Goal: Task Accomplishment & Management: Use online tool/utility

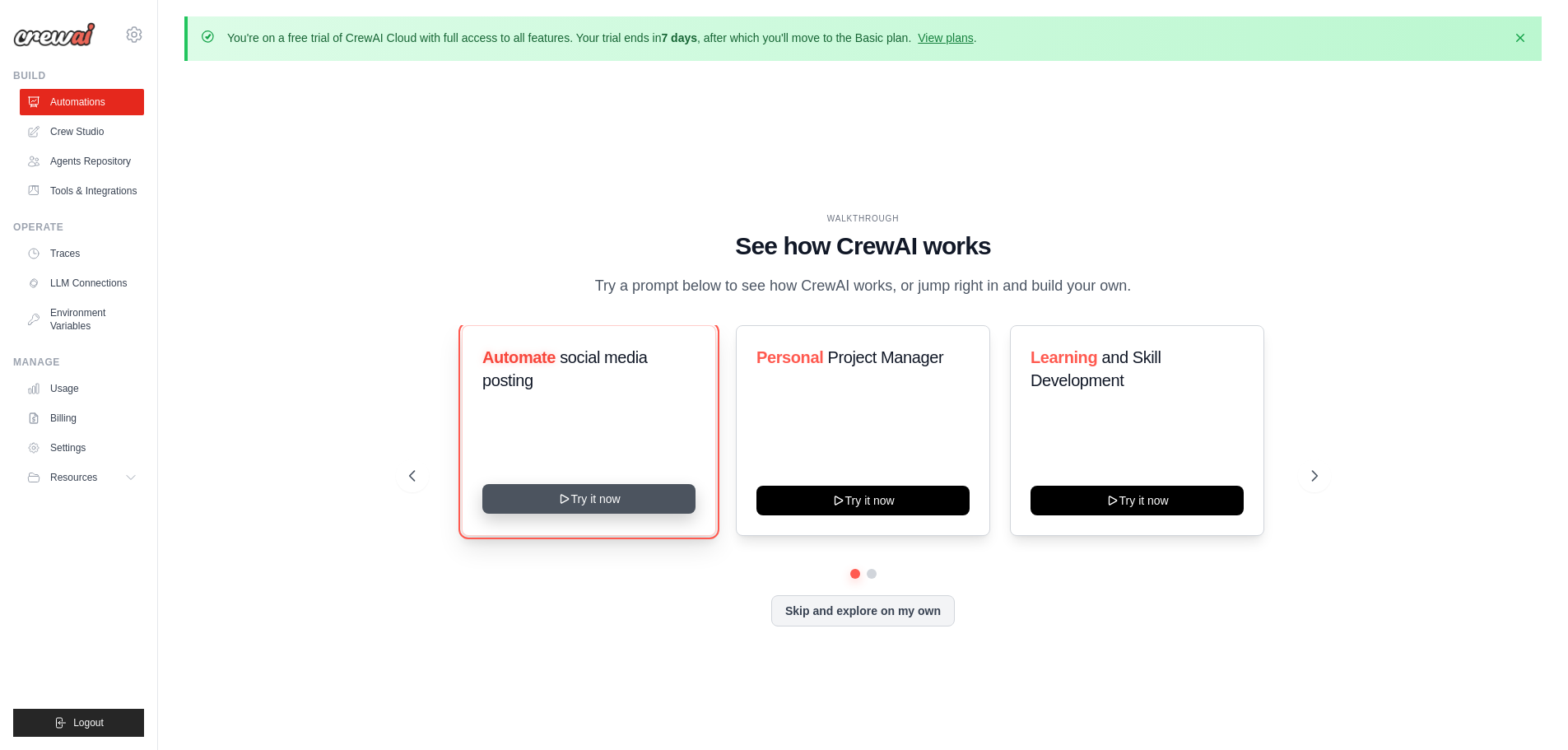
click at [560, 499] on icon at bounding box center [563, 499] width 13 height 13
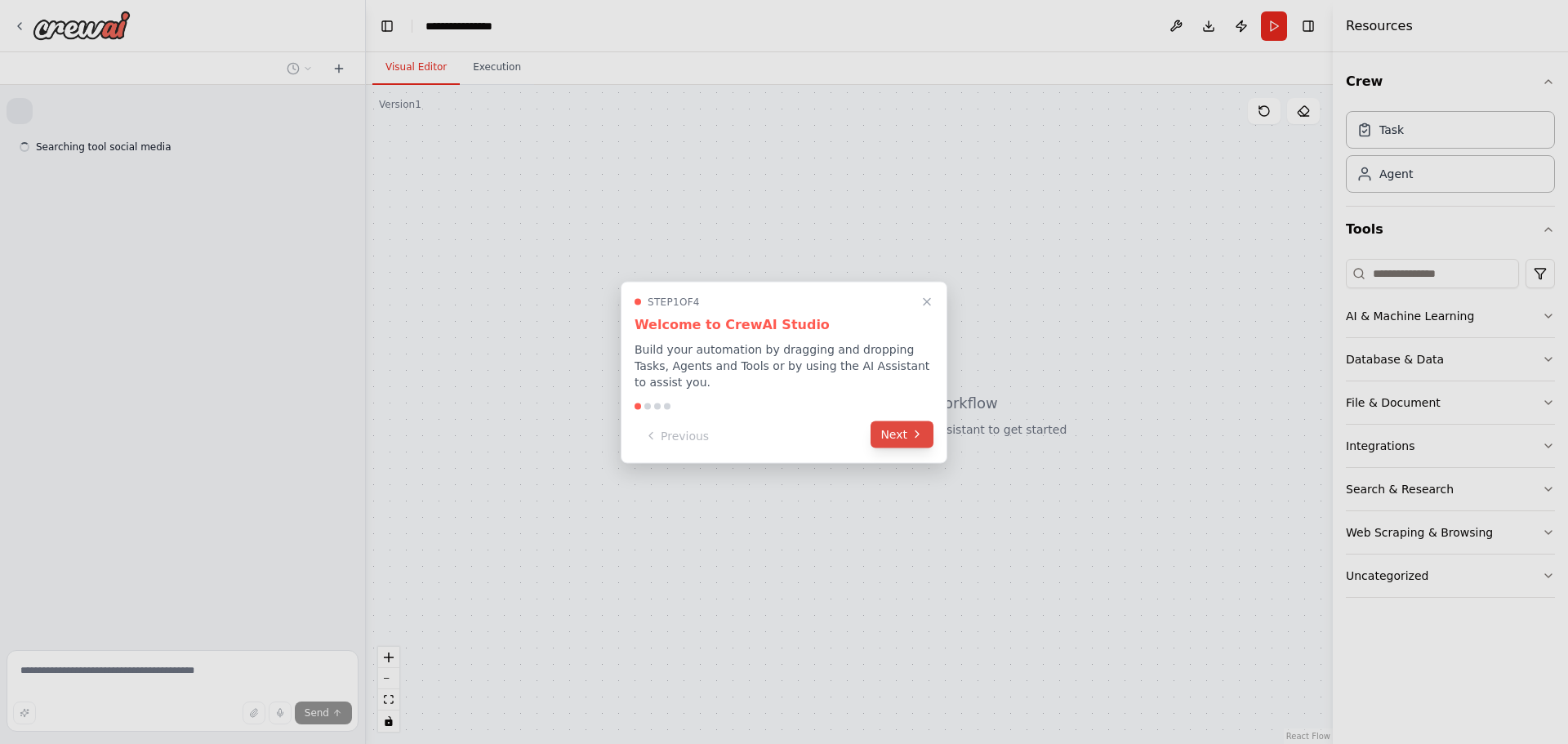
click at [891, 441] on div "Step 1 of 4 Welcome to CrewAI Studio Build your automation by dragging and drop…" at bounding box center [784, 372] width 326 height 182
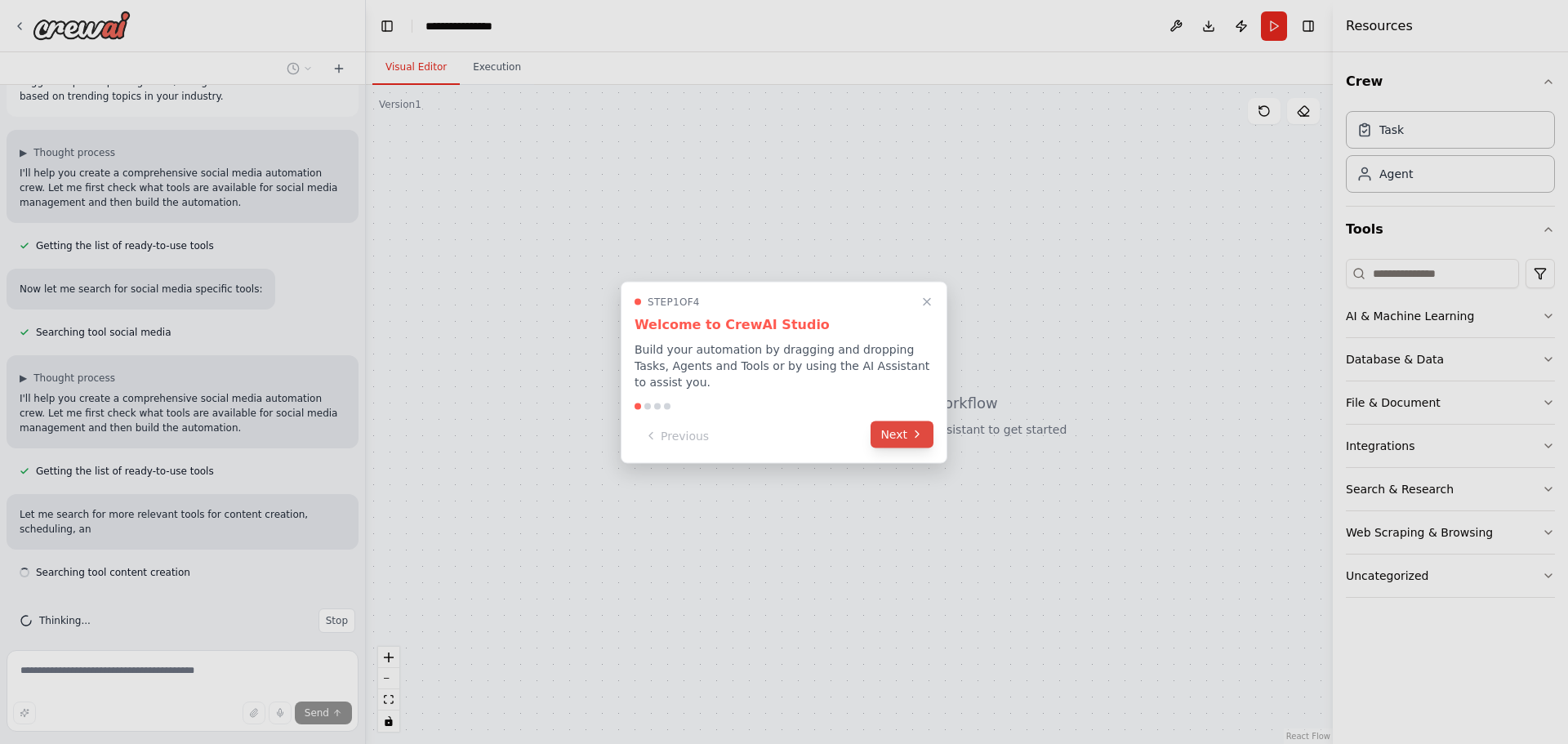
scroll to position [81, 0]
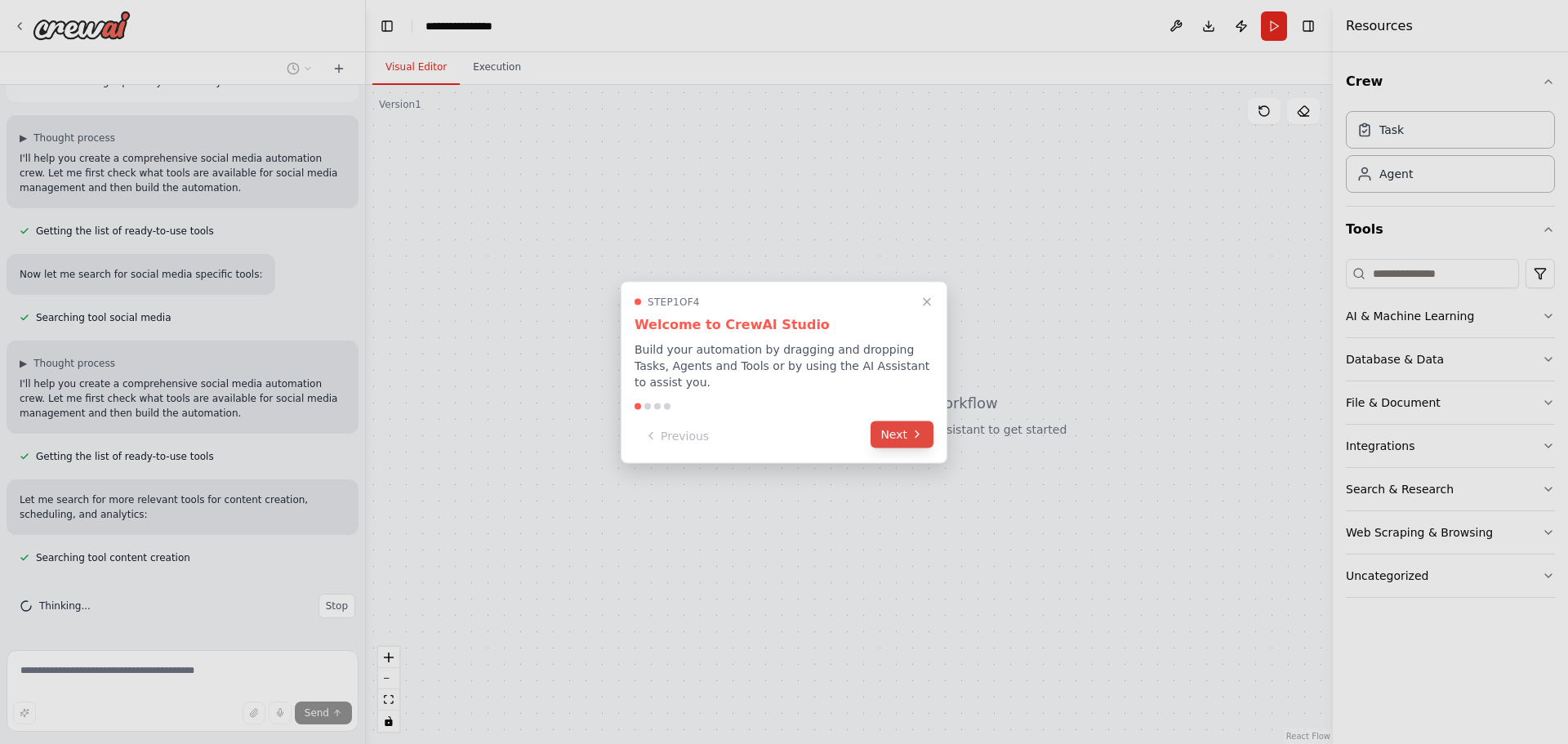
click at [901, 421] on button "Next" at bounding box center [901, 434] width 63 height 27
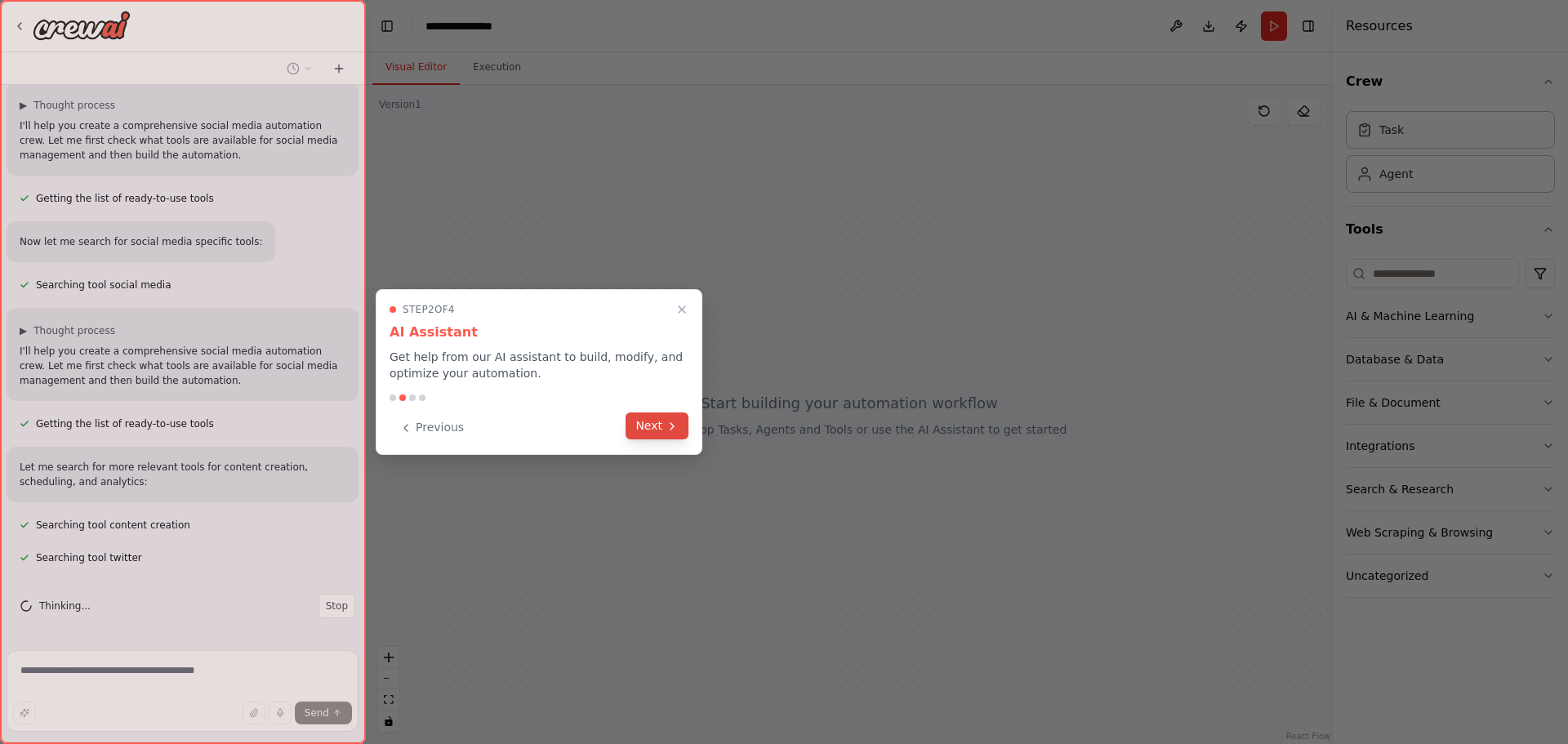
scroll to position [146, 0]
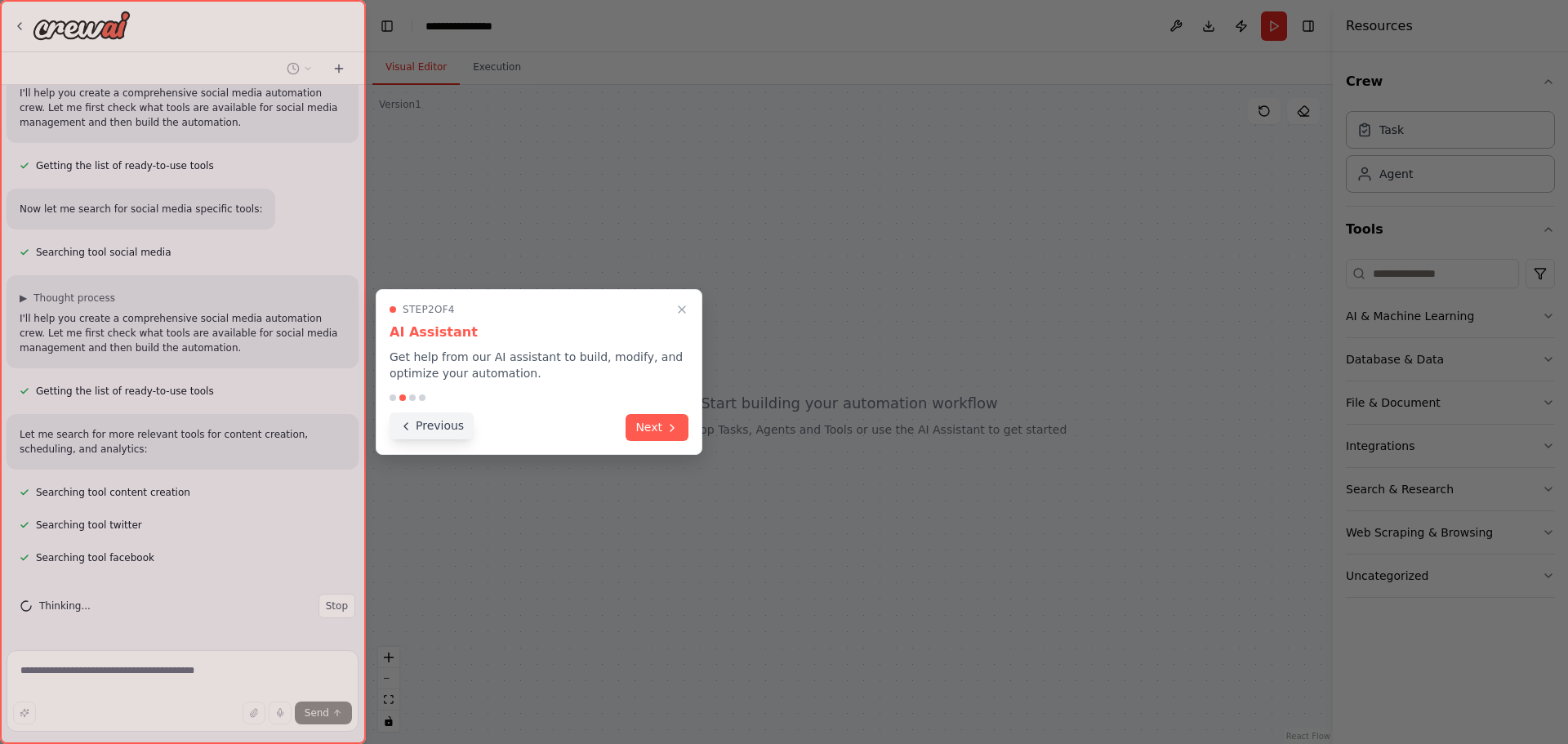
click at [410, 428] on icon at bounding box center [405, 426] width 13 height 13
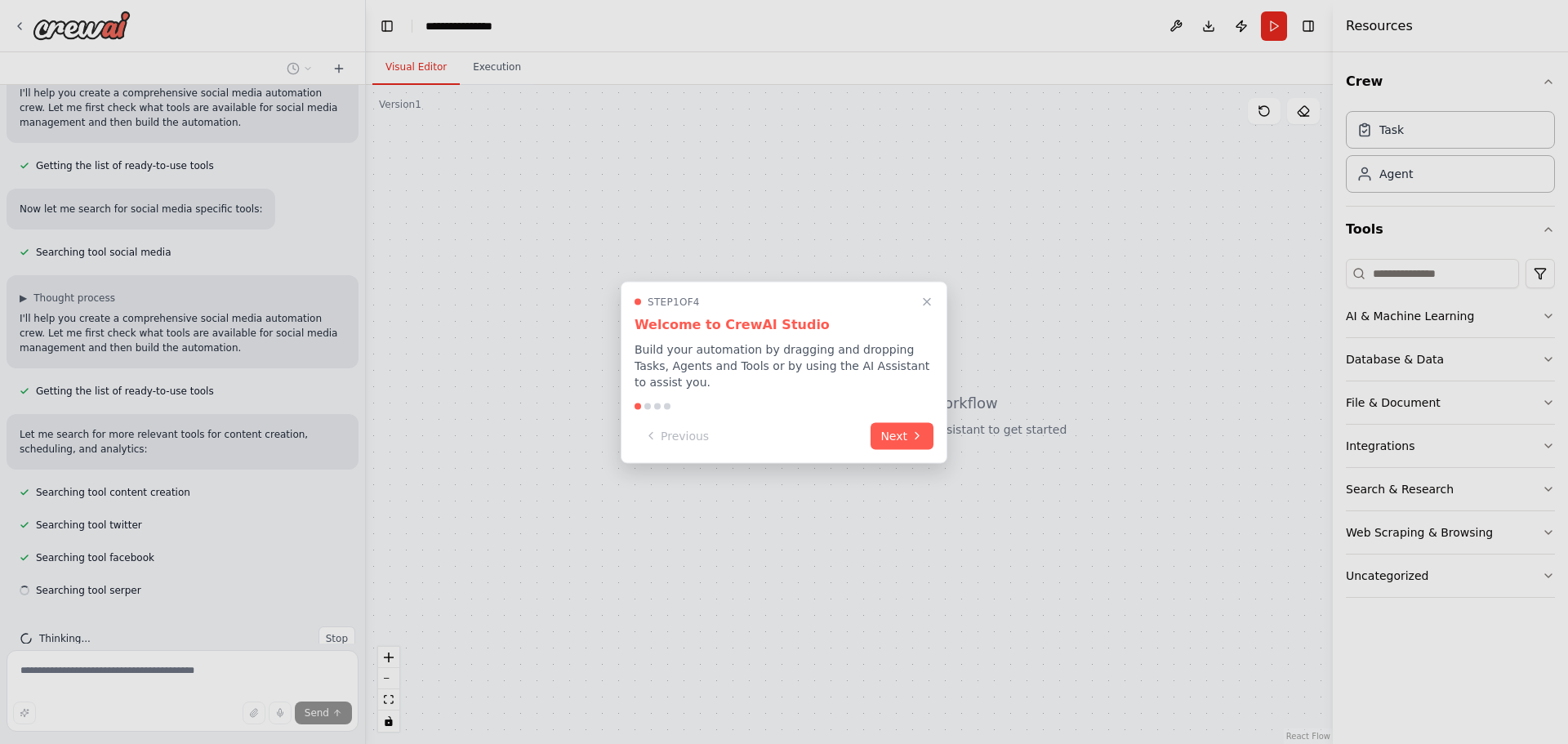
scroll to position [179, 0]
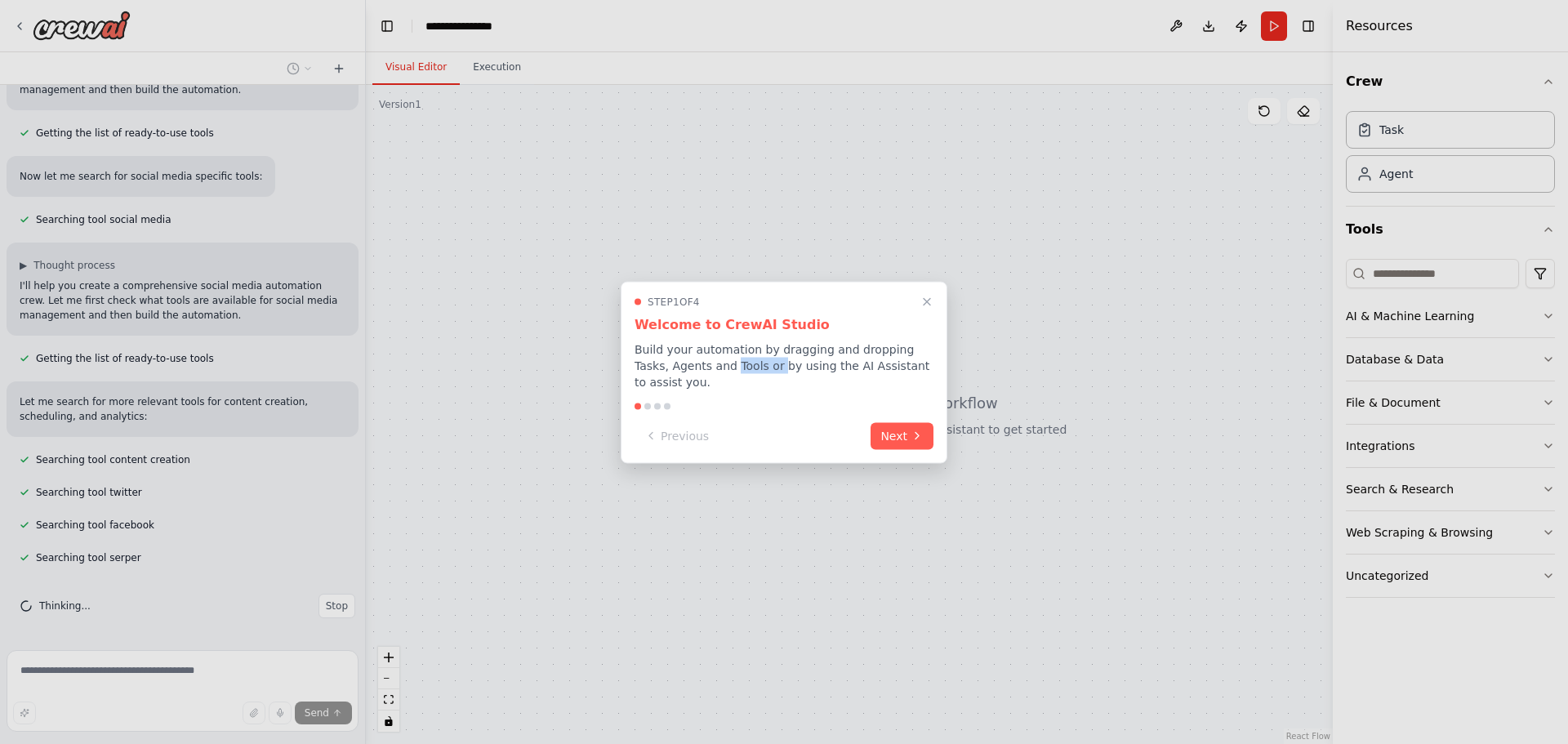
drag, startPoint x: 694, startPoint y: 366, endPoint x: 814, endPoint y: 381, distance: 120.9
click at [795, 381] on p "Build your automation by dragging and dropping Tasks, Agents and Tools or by us…" at bounding box center [784, 366] width 299 height 49
click at [901, 425] on button "Next" at bounding box center [901, 434] width 63 height 27
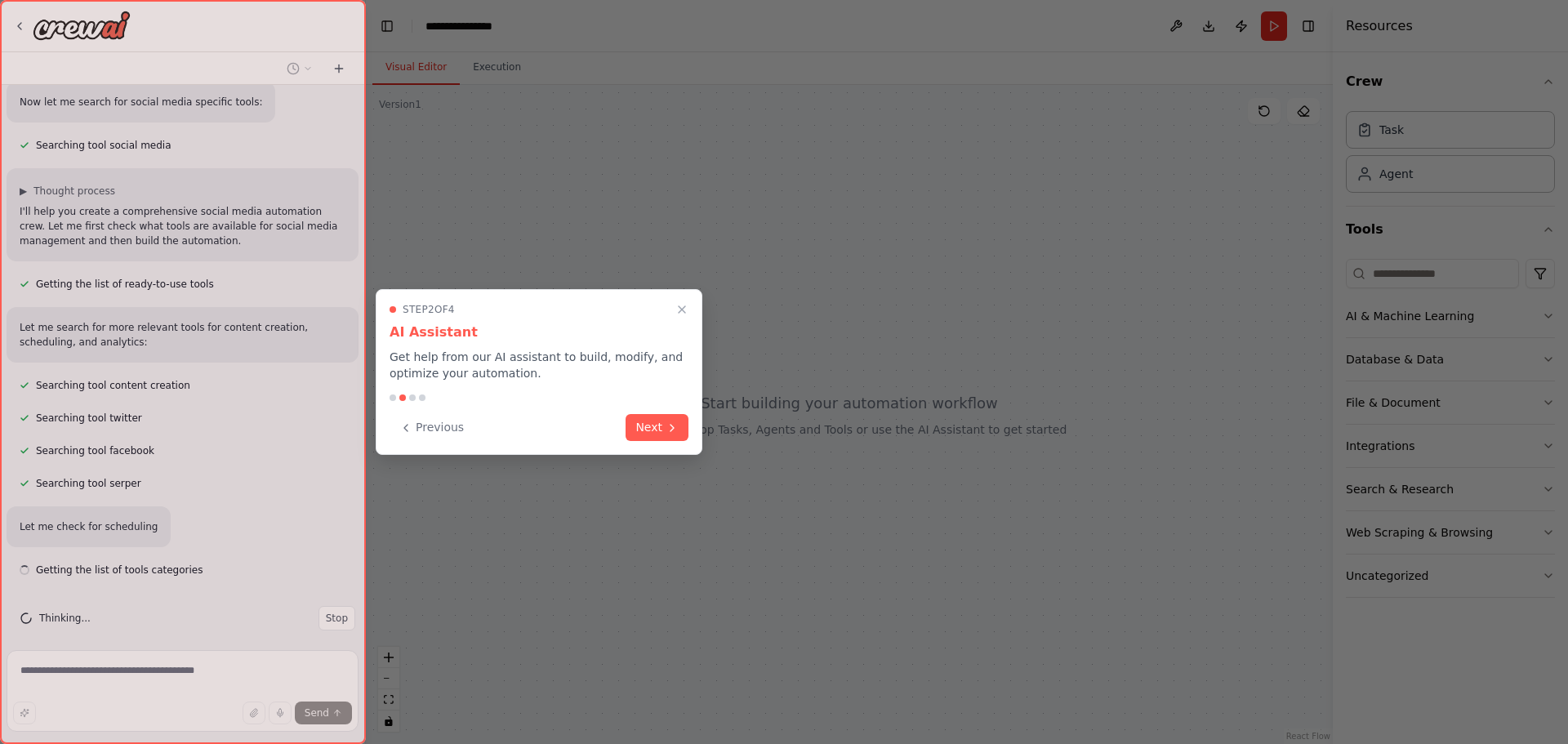
scroll to position [266, 0]
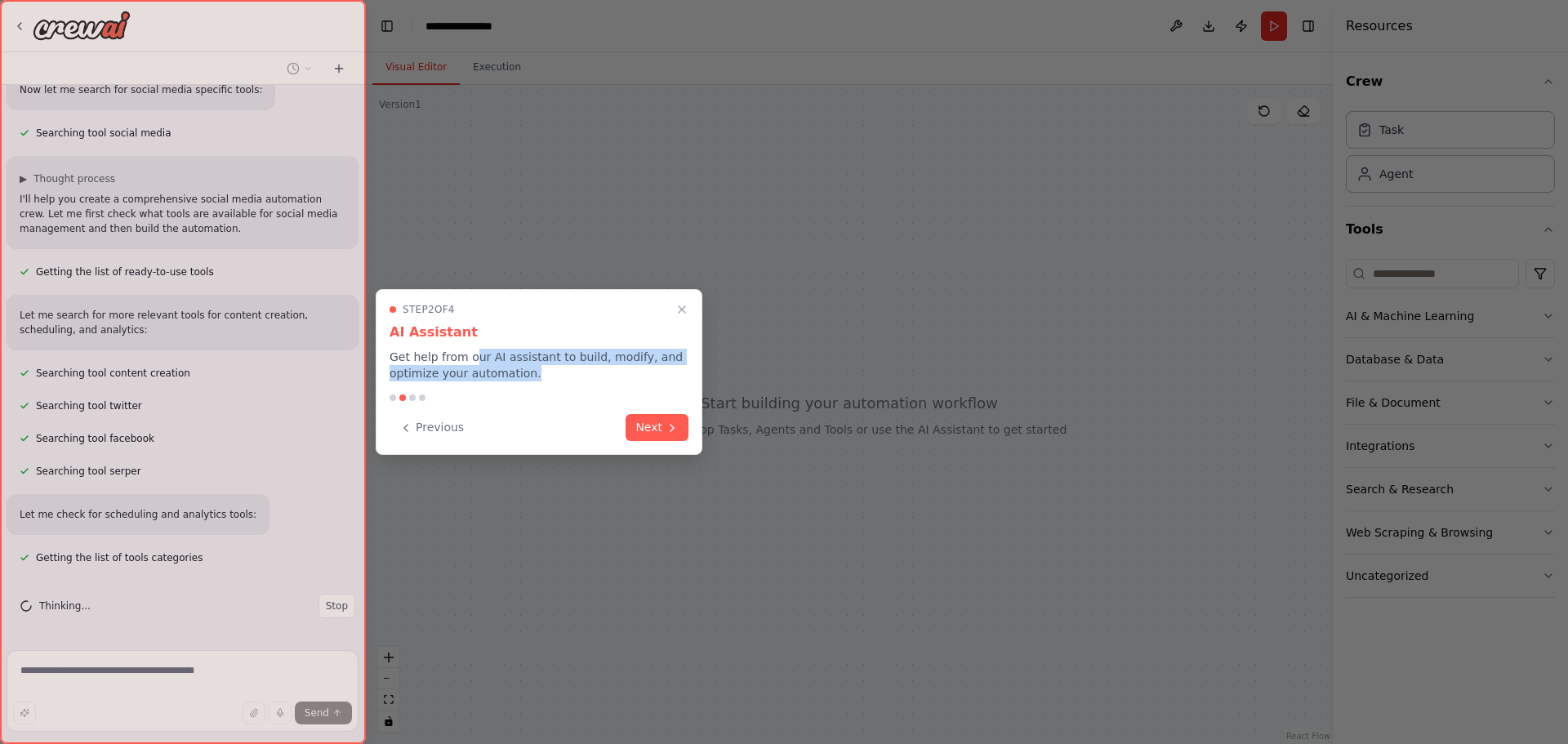
drag, startPoint x: 472, startPoint y: 362, endPoint x: 583, endPoint y: 384, distance: 113.2
click at [582, 382] on div "Step 2 of 4 AI Assistant Get help from our AI assistant to build, modify, and o…" at bounding box center [538, 372] width 326 height 165
click at [595, 395] on div at bounding box center [538, 398] width 299 height 7
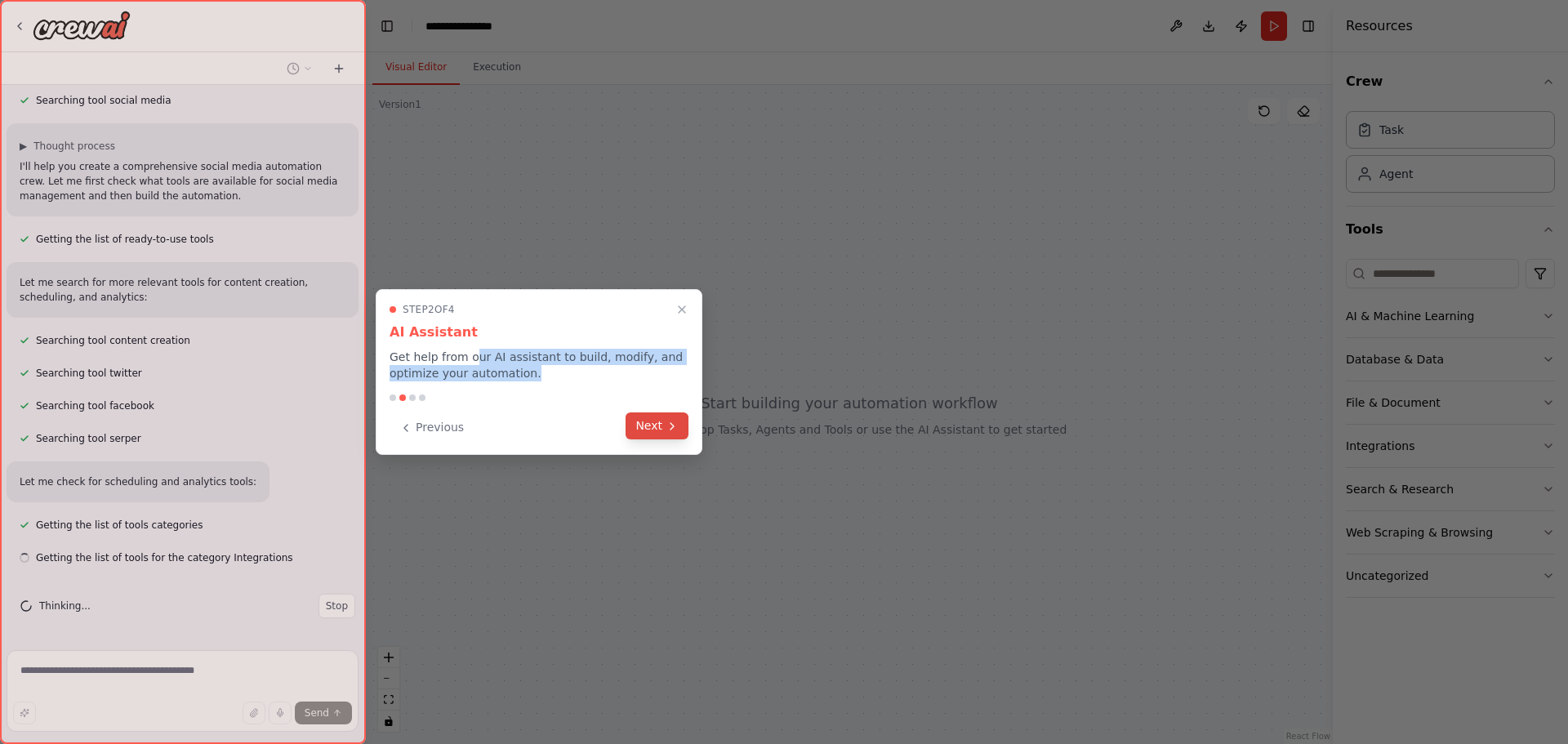
click at [650, 428] on button "Next" at bounding box center [657, 426] width 63 height 27
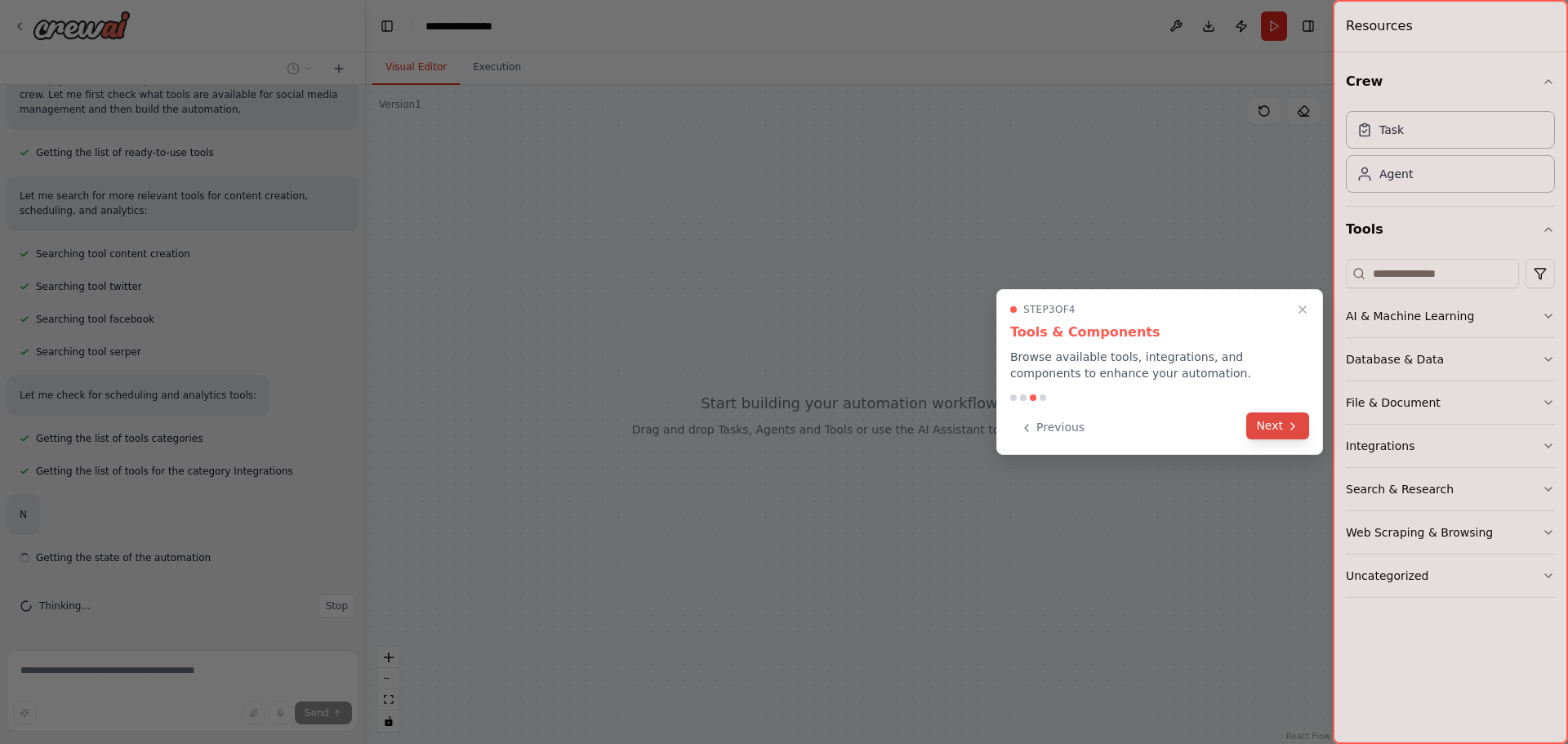
click at [1290, 428] on icon at bounding box center [1292, 426] width 13 height 13
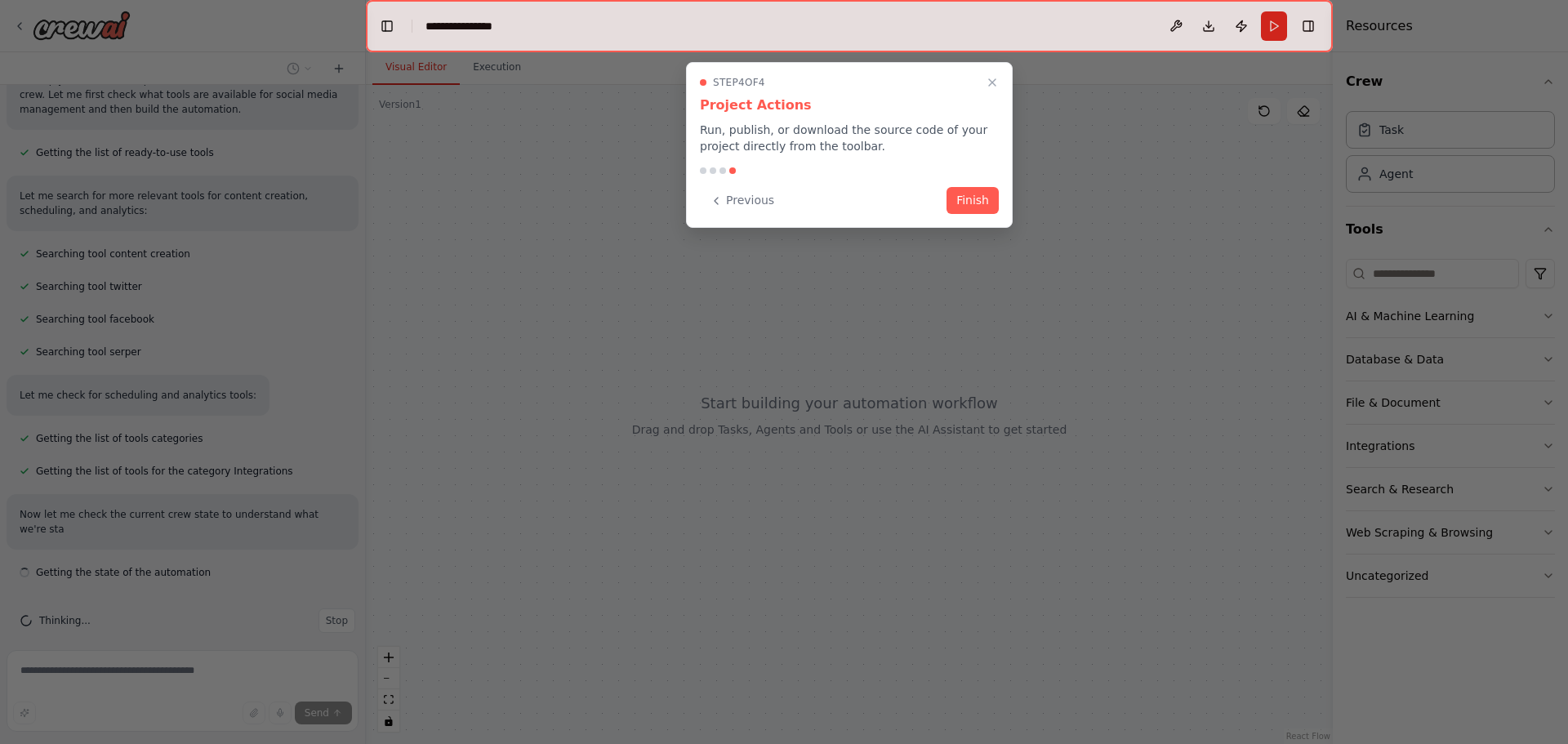
scroll to position [400, 0]
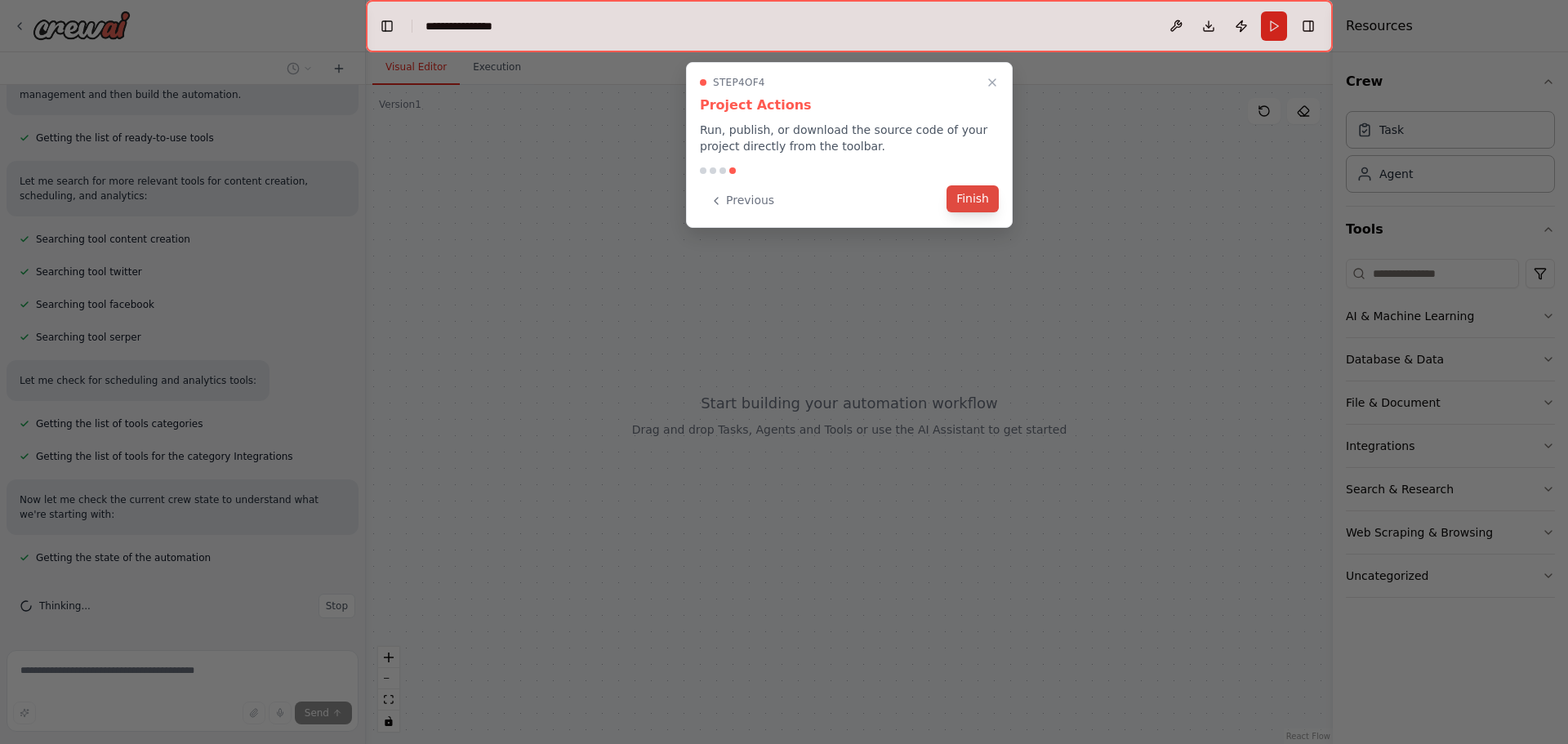
click at [976, 204] on button "Finish" at bounding box center [973, 199] width 53 height 27
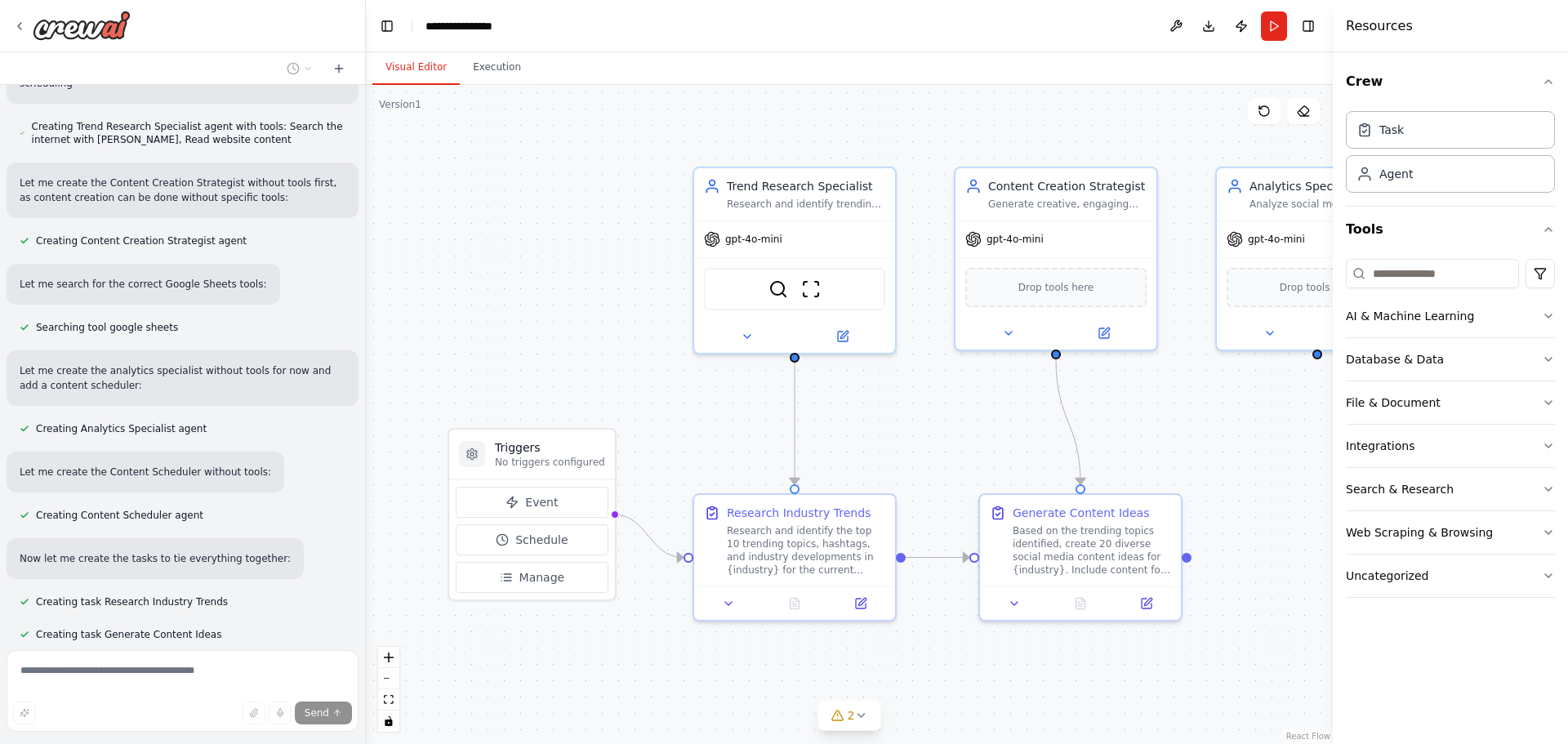
scroll to position [1180, 0]
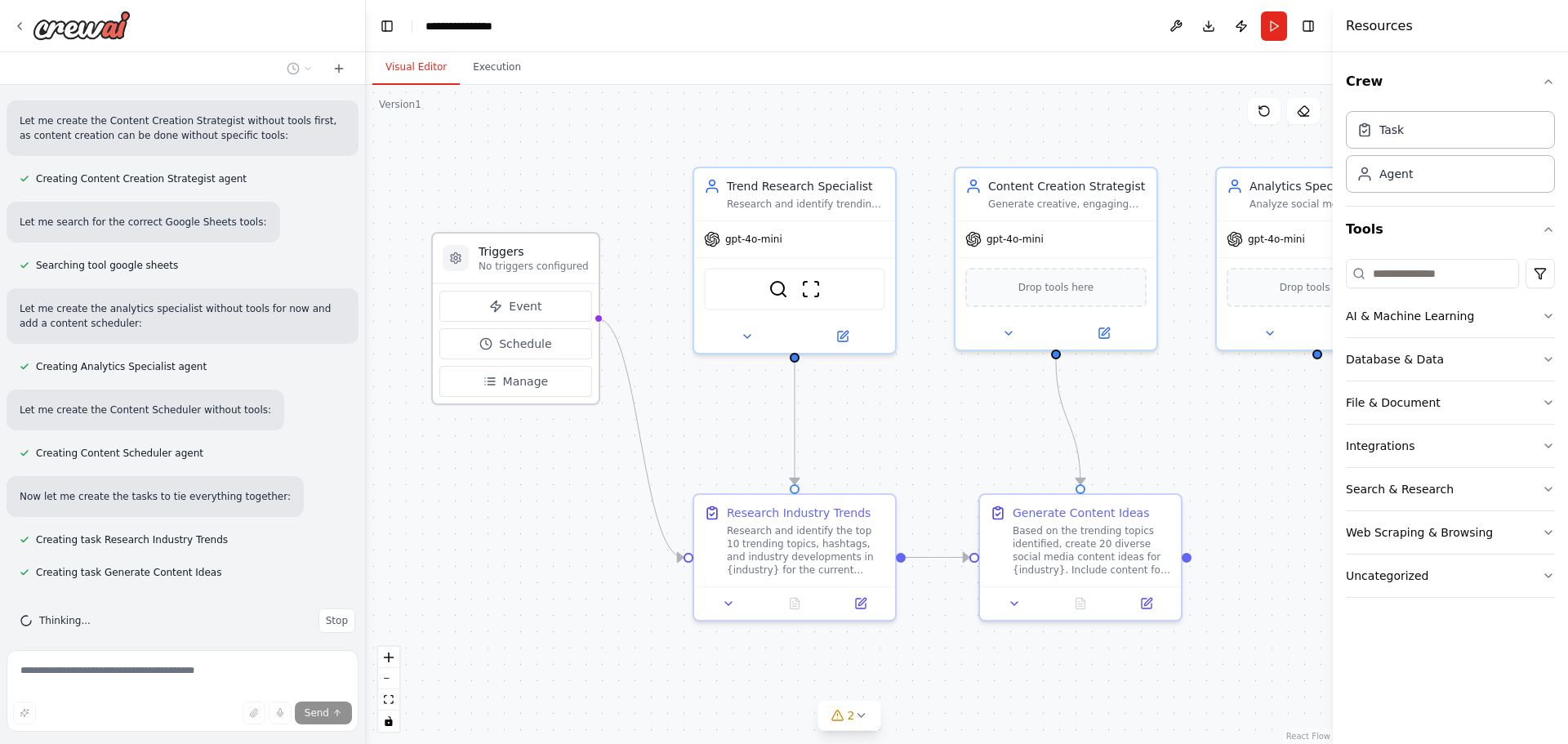
drag, startPoint x: 524, startPoint y: 444, endPoint x: 496, endPoint y: 187, distance: 258.5
click at [496, 243] on h3 "Triggers" at bounding box center [533, 251] width 110 height 16
click at [496, 187] on div "Triggers No triggers configured" at bounding box center [499, 210] width 165 height 50
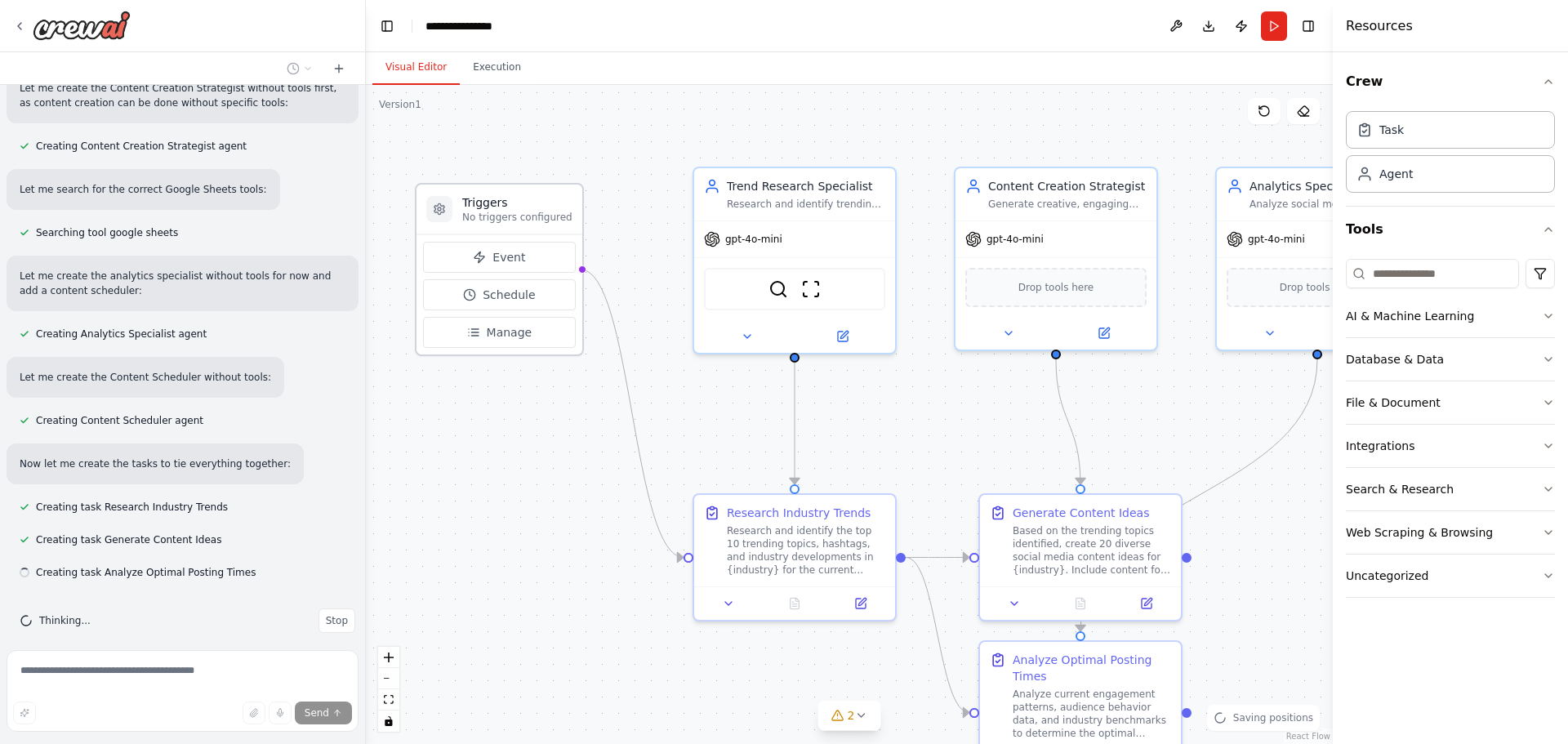
drag, startPoint x: 508, startPoint y: 208, endPoint x: 525, endPoint y: 187, distance: 27.0
click at [525, 187] on div "Triggers No triggers configured" at bounding box center [499, 210] width 165 height 50
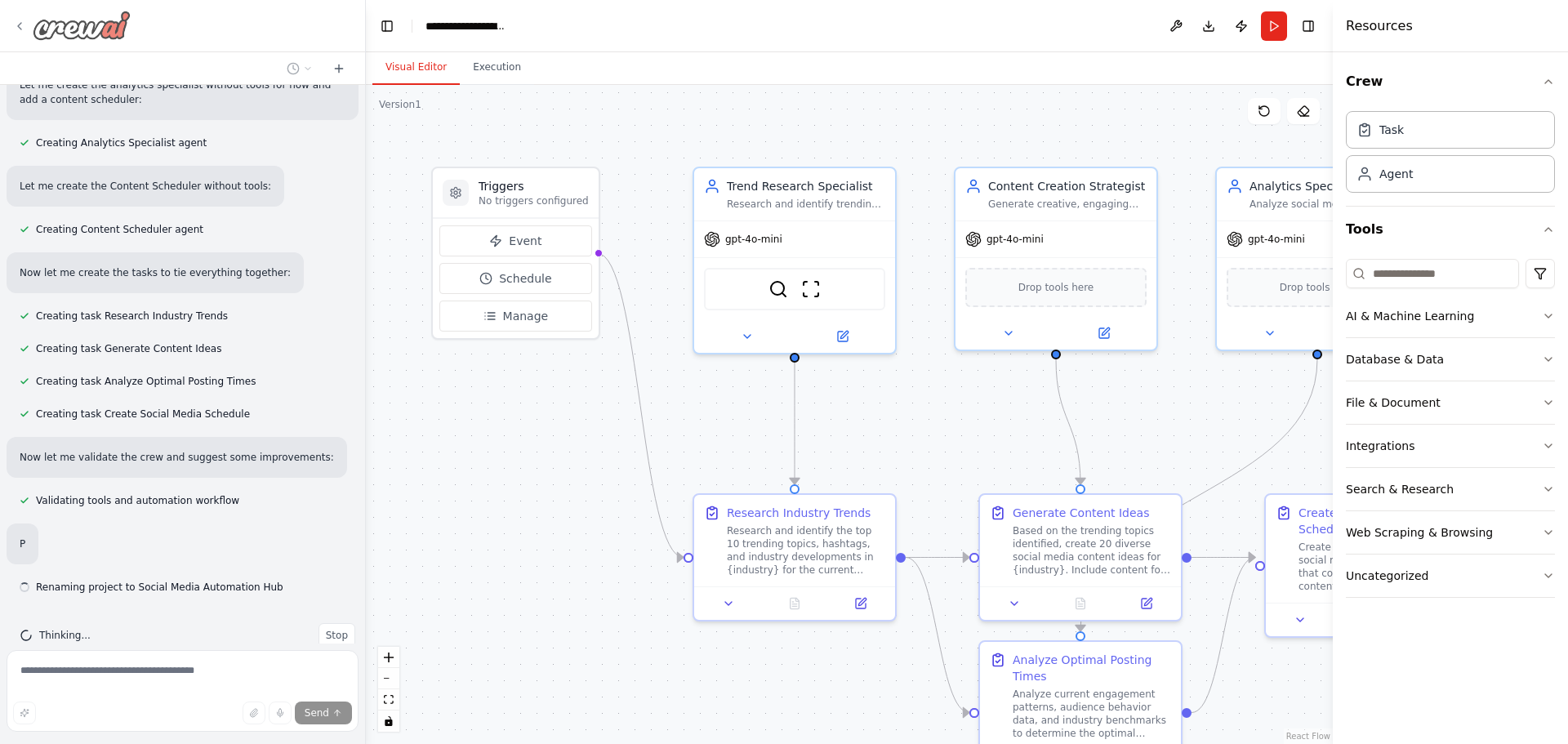
scroll to position [1418, 0]
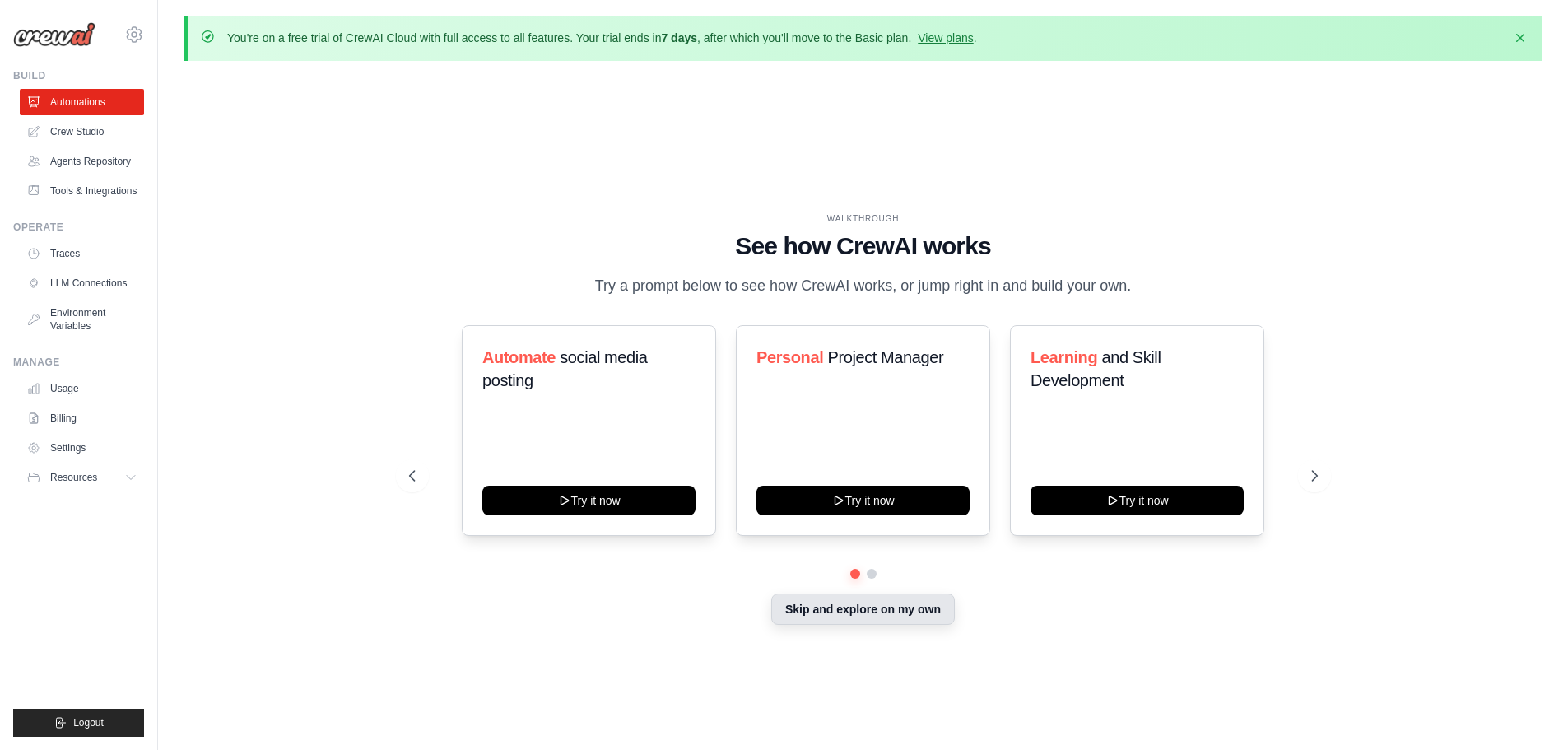
click at [872, 609] on button "Skip and explore on my own" at bounding box center [863, 609] width 184 height 32
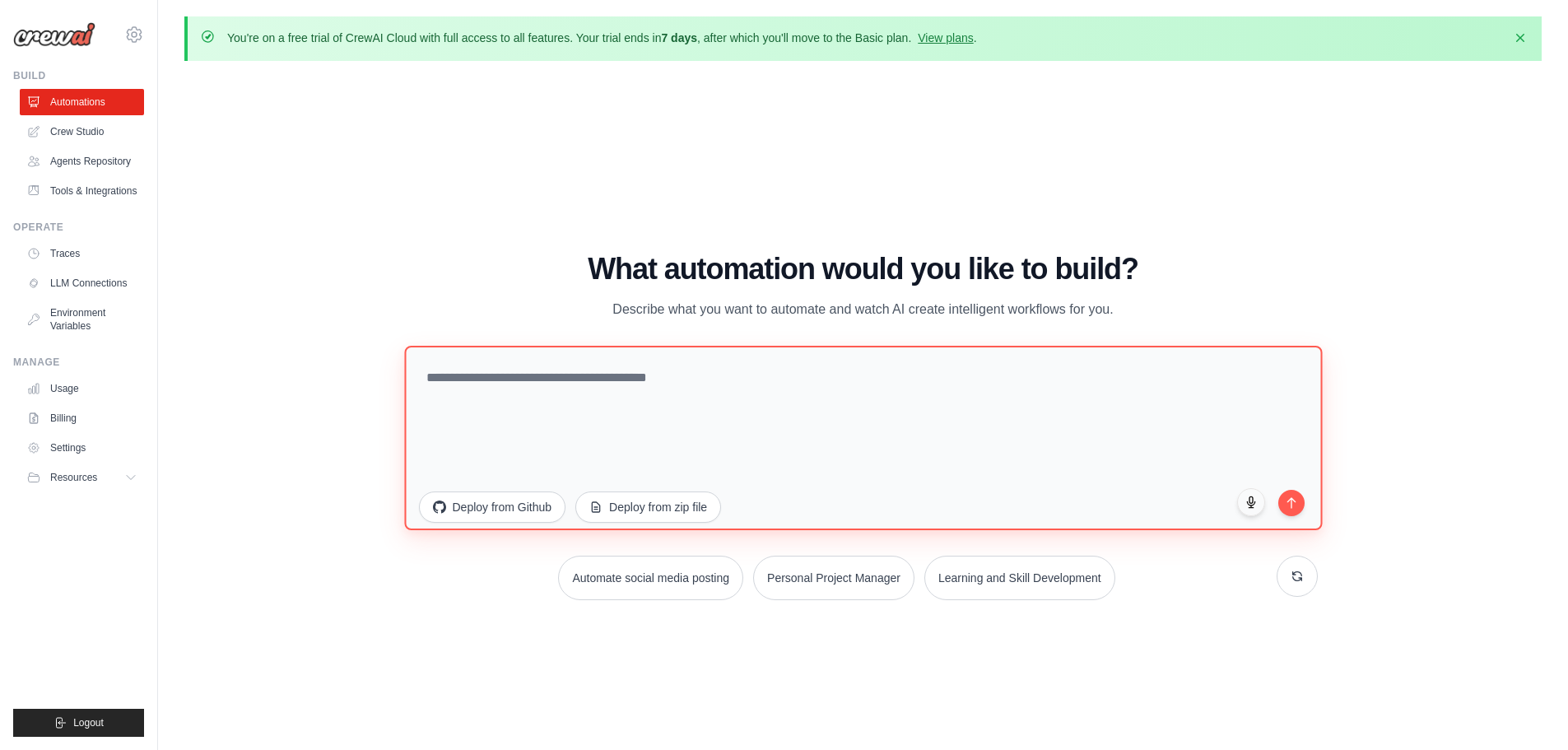
click at [597, 363] on textarea at bounding box center [864, 437] width 918 height 185
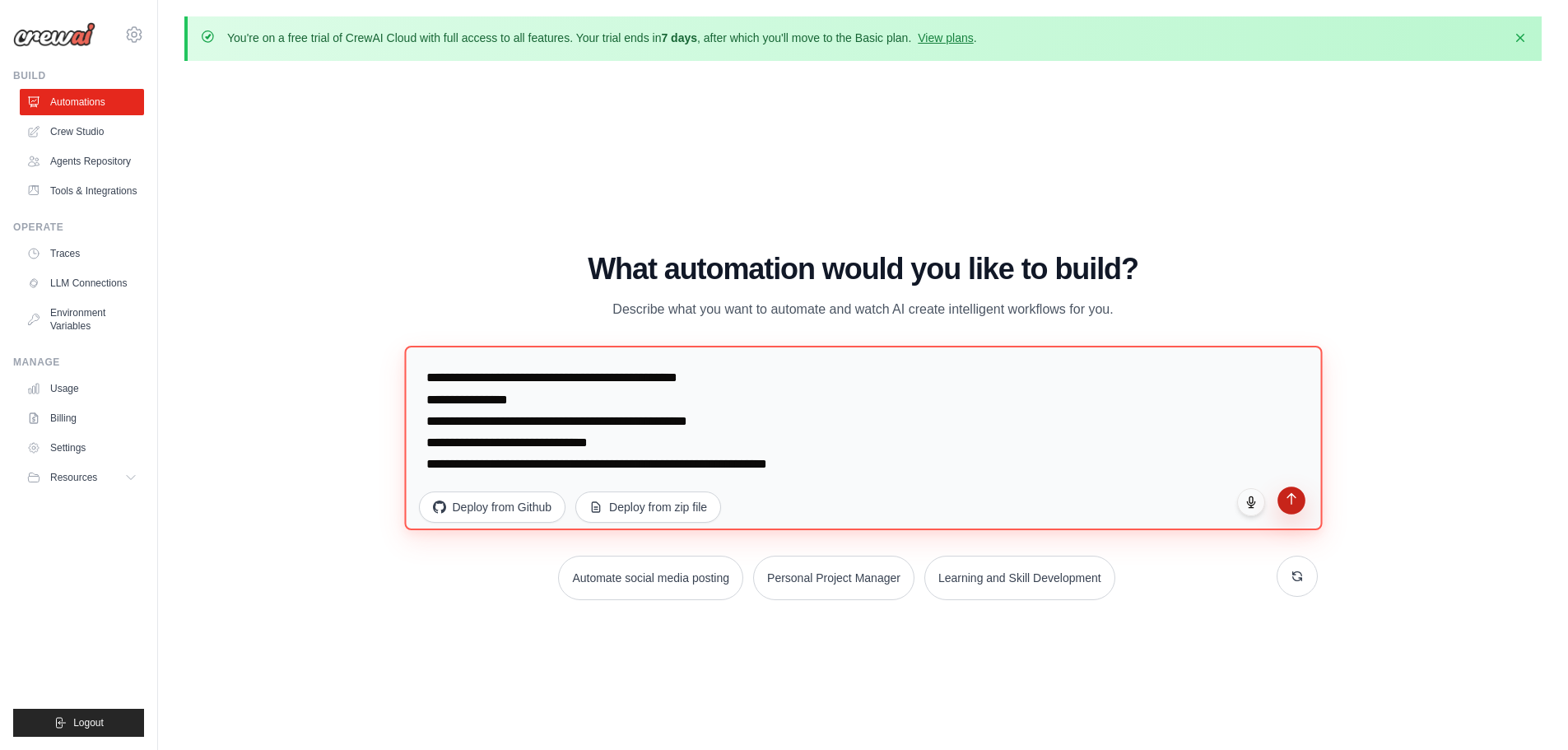
type textarea "**********"
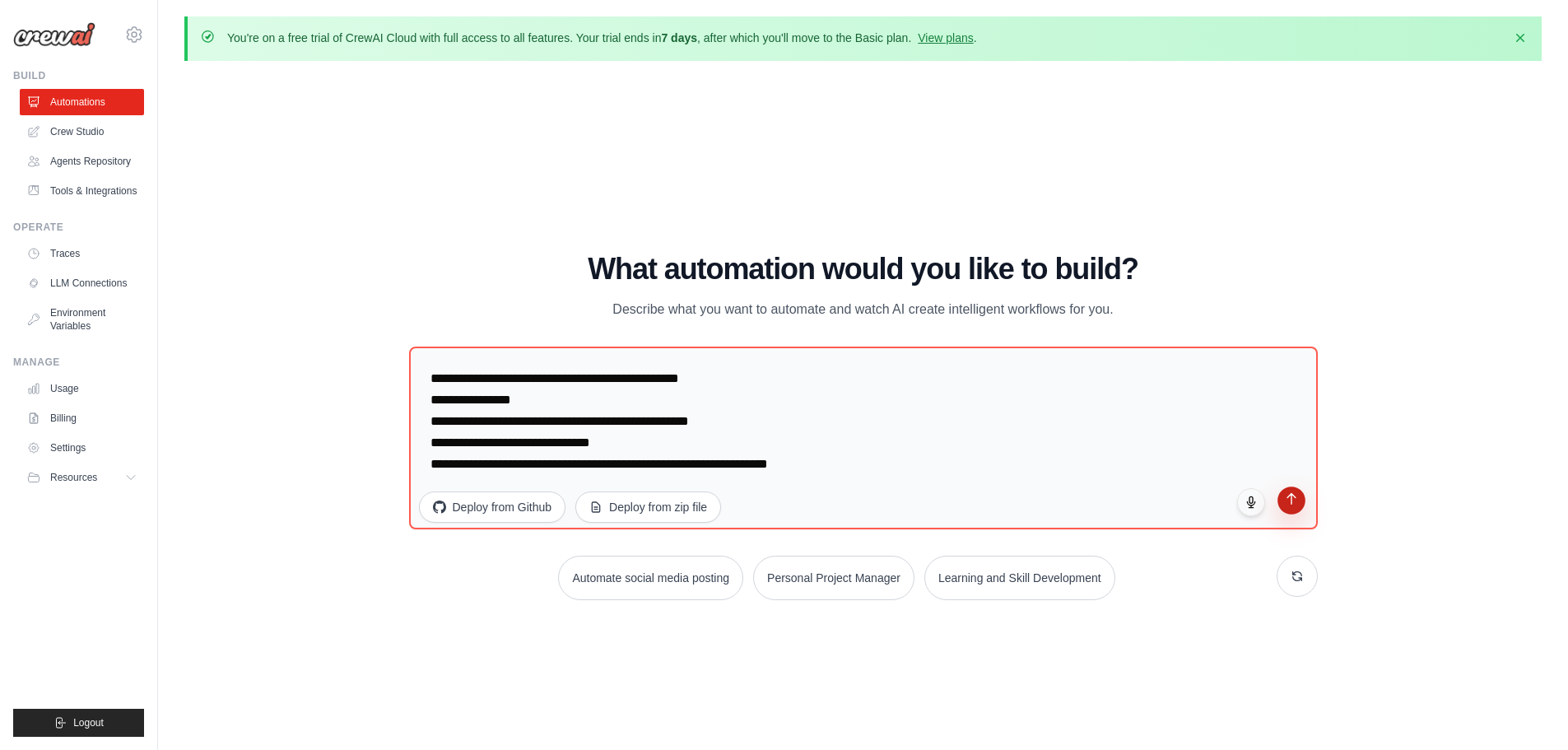
click at [1294, 507] on button "submit" at bounding box center [1291, 500] width 28 height 28
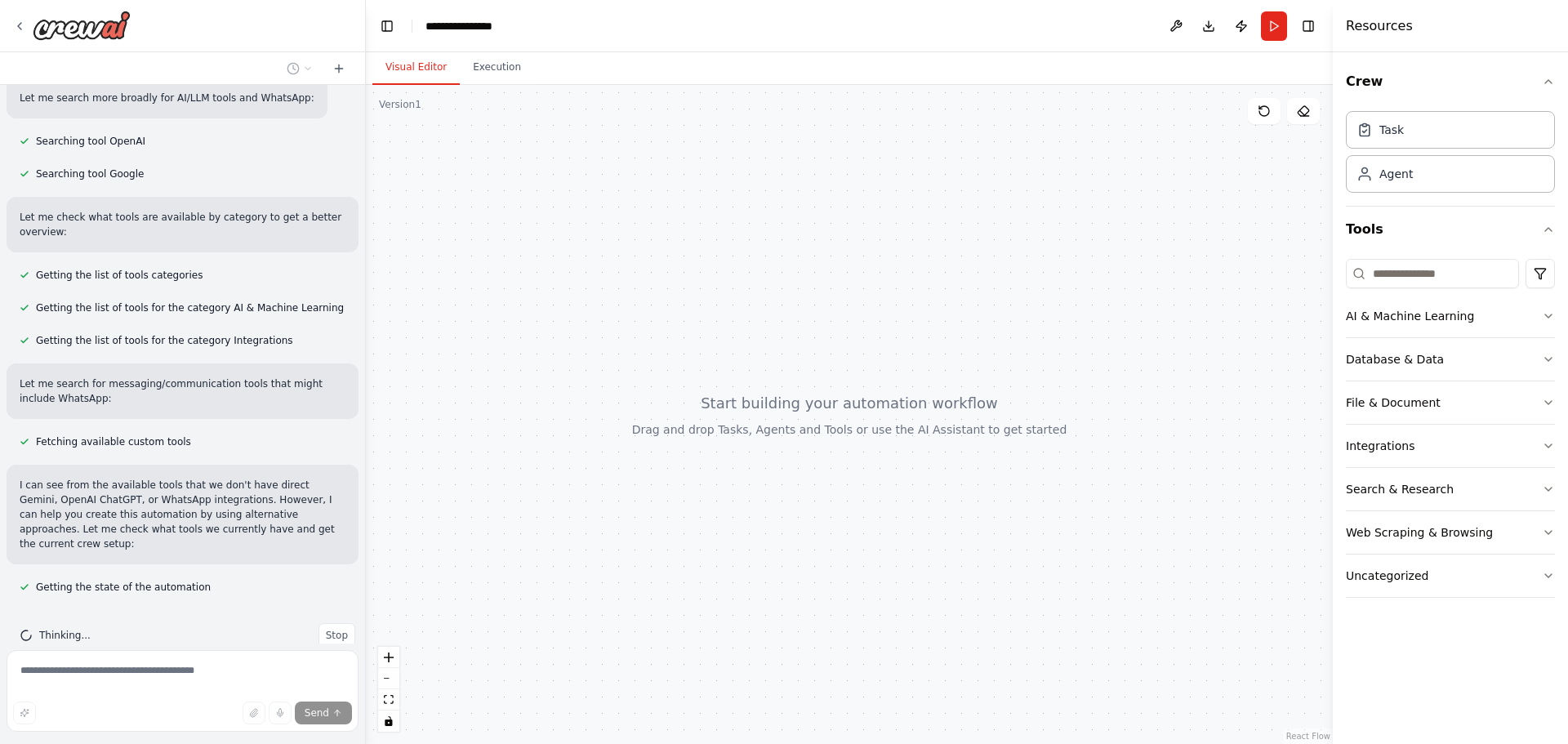
scroll to position [478, 0]
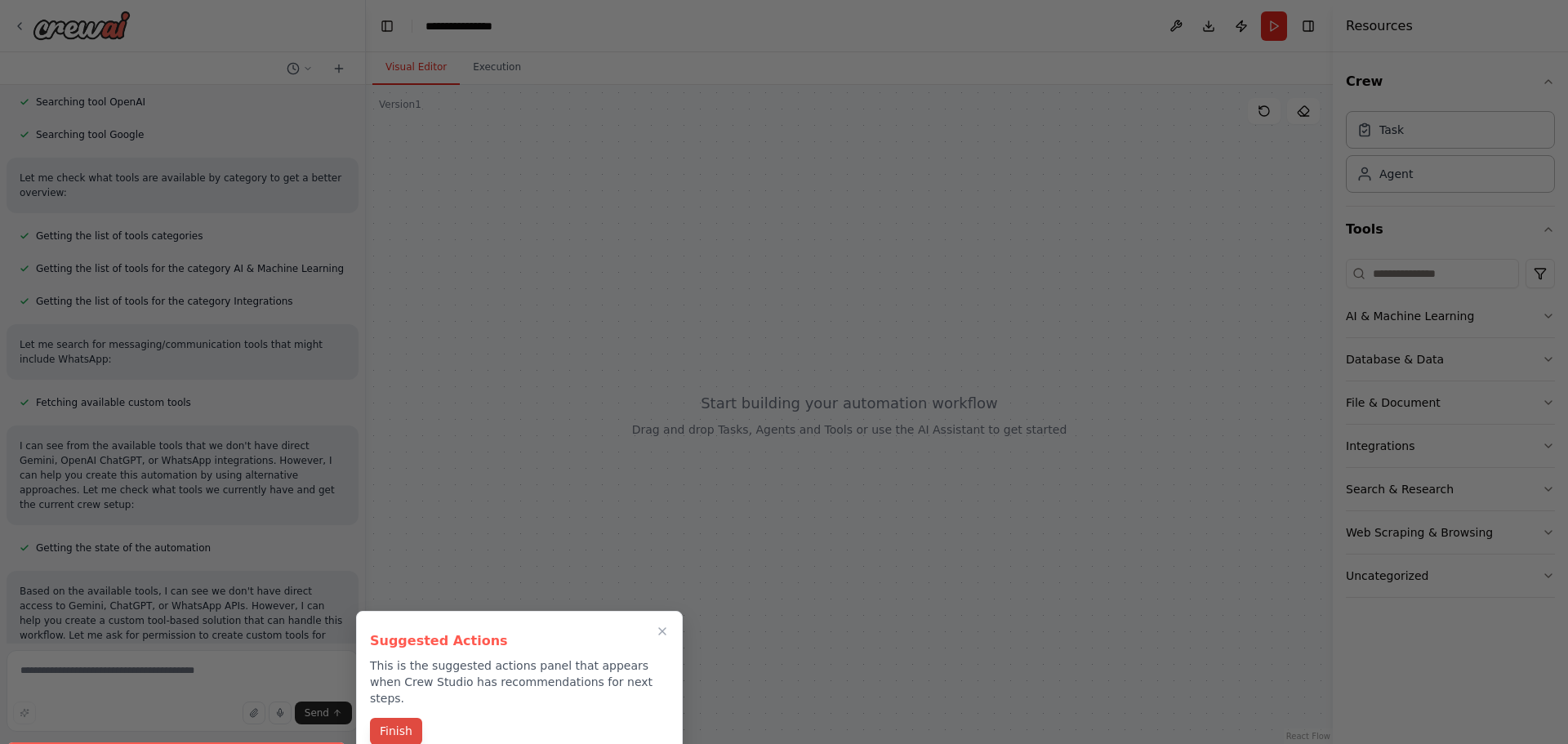
click at [403, 718] on button "Finish" at bounding box center [396, 731] width 53 height 27
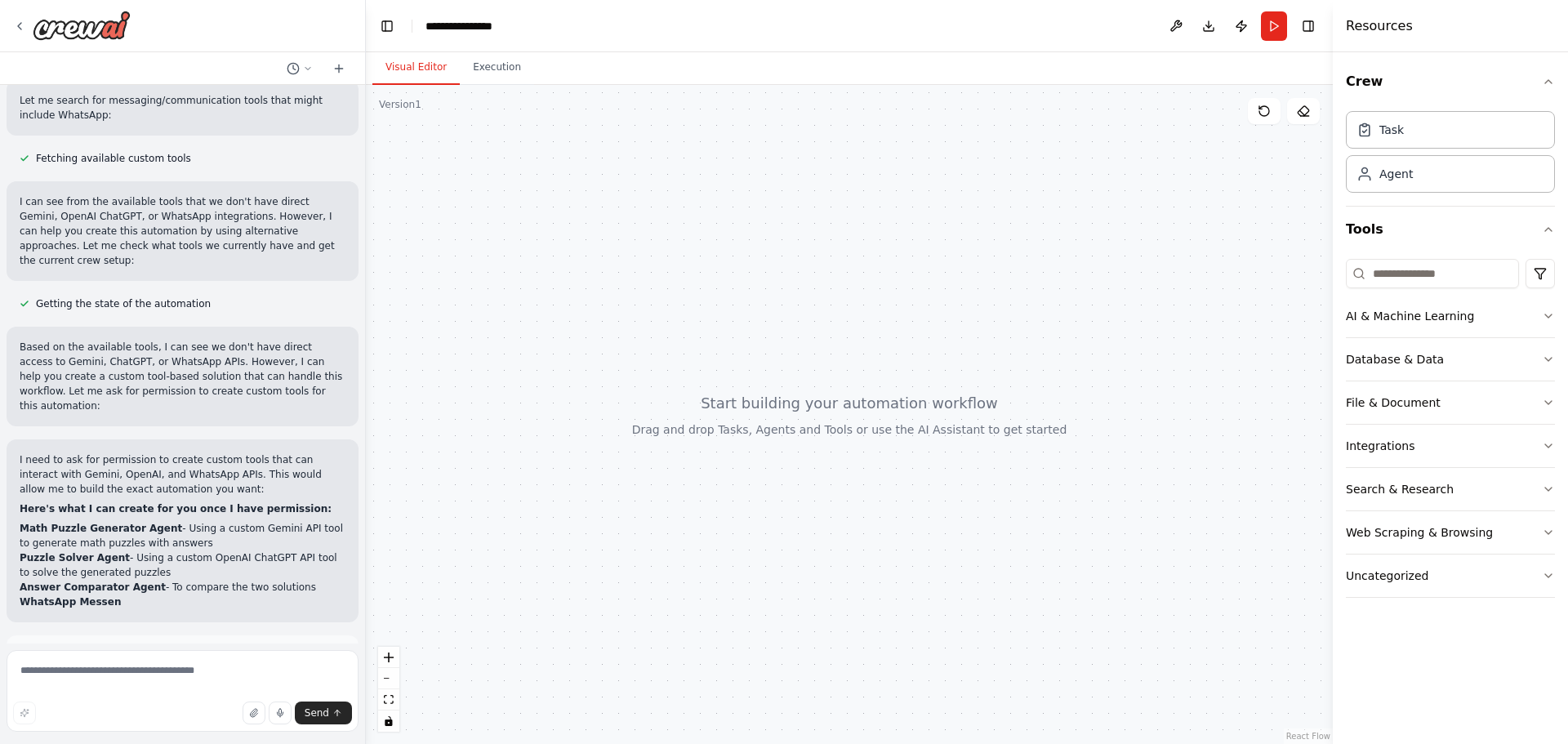
scroll to position [723, 0]
click at [109, 522] on strong "Math Puzzle Generator Agent" at bounding box center [101, 527] width 163 height 11
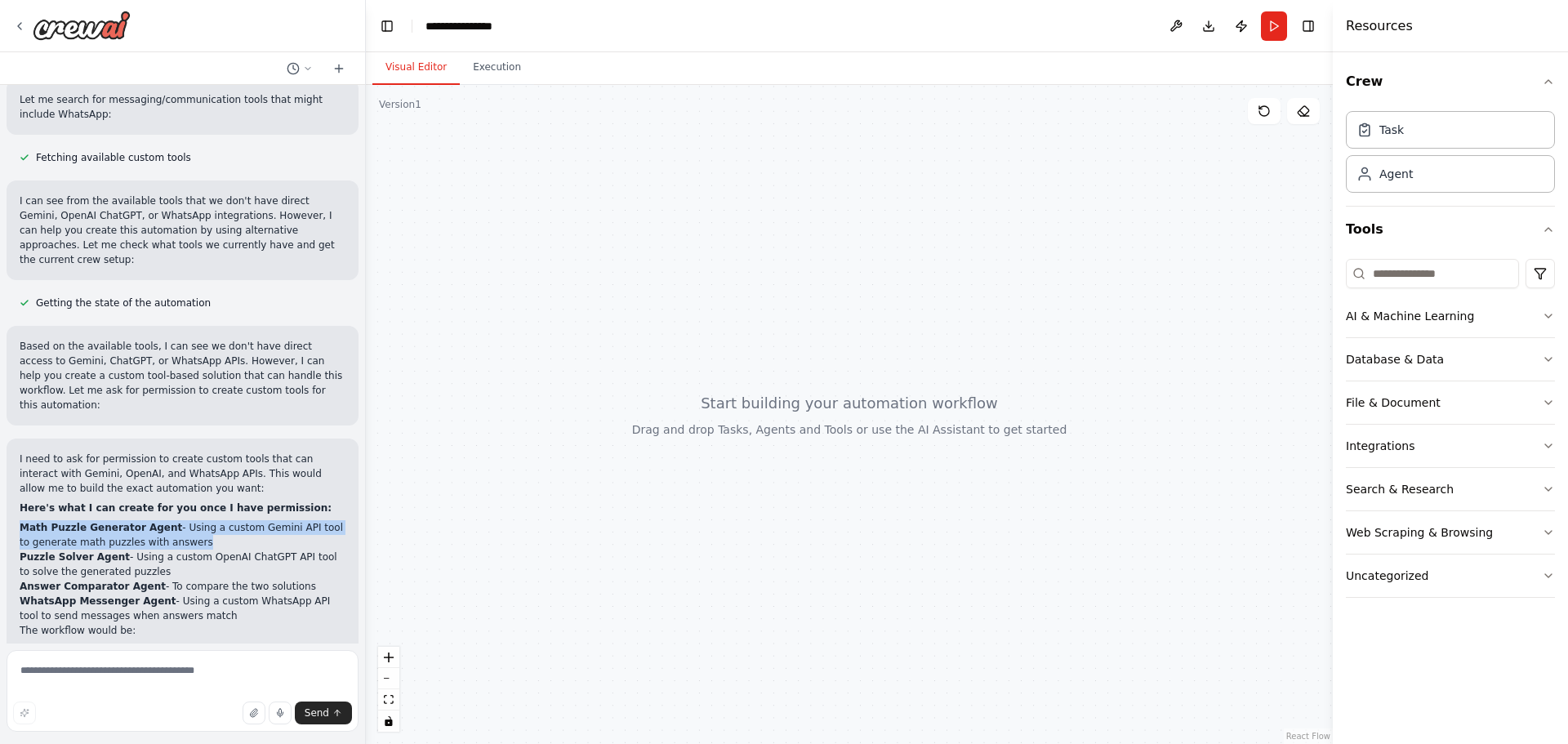
click at [109, 522] on strong "Math Puzzle Generator Agent" at bounding box center [101, 527] width 163 height 11
click at [232, 520] on li "Math Puzzle Generator Agent - Using a custom Gemini API tool to generate math p…" at bounding box center [182, 534] width 326 height 30
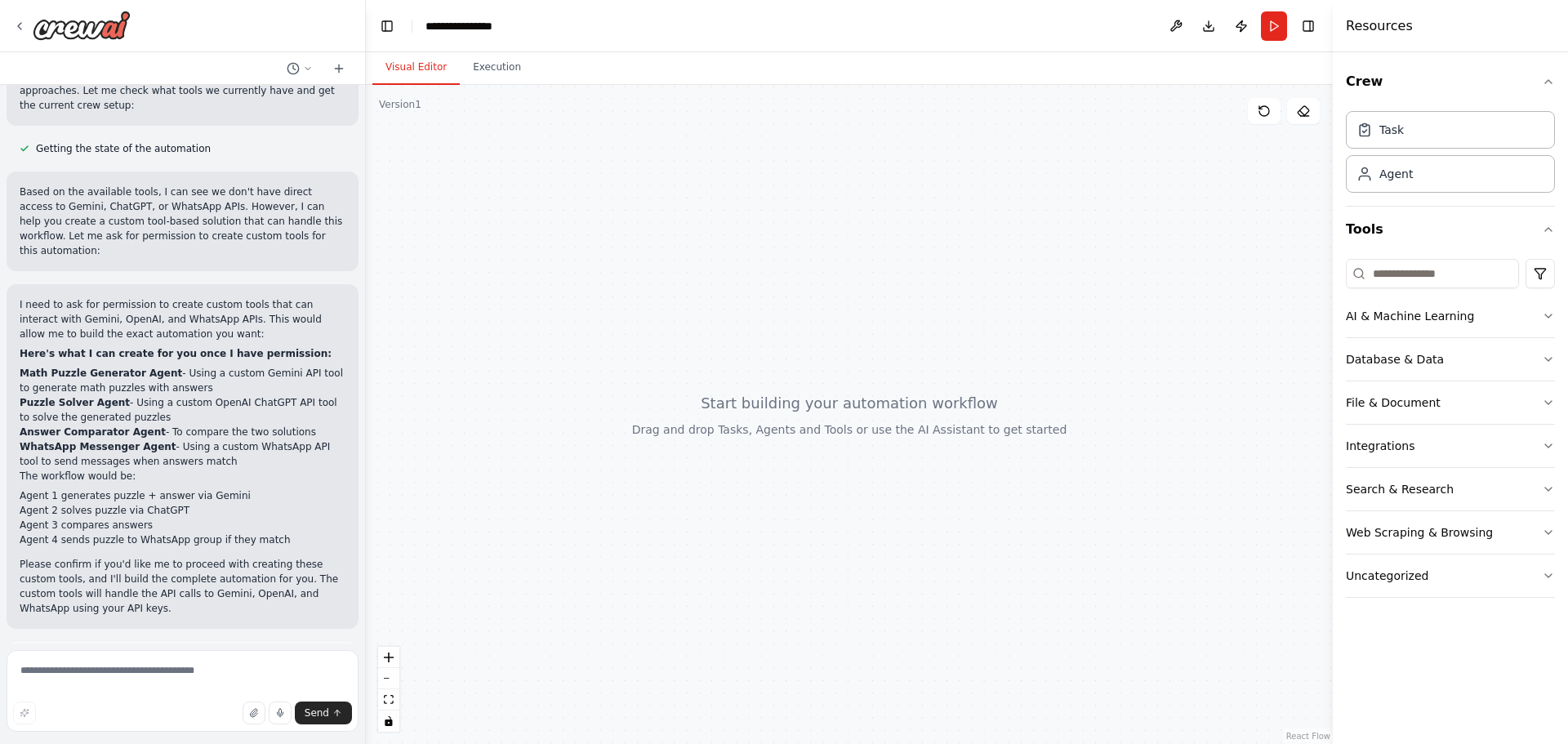
scroll to position [887, 0]
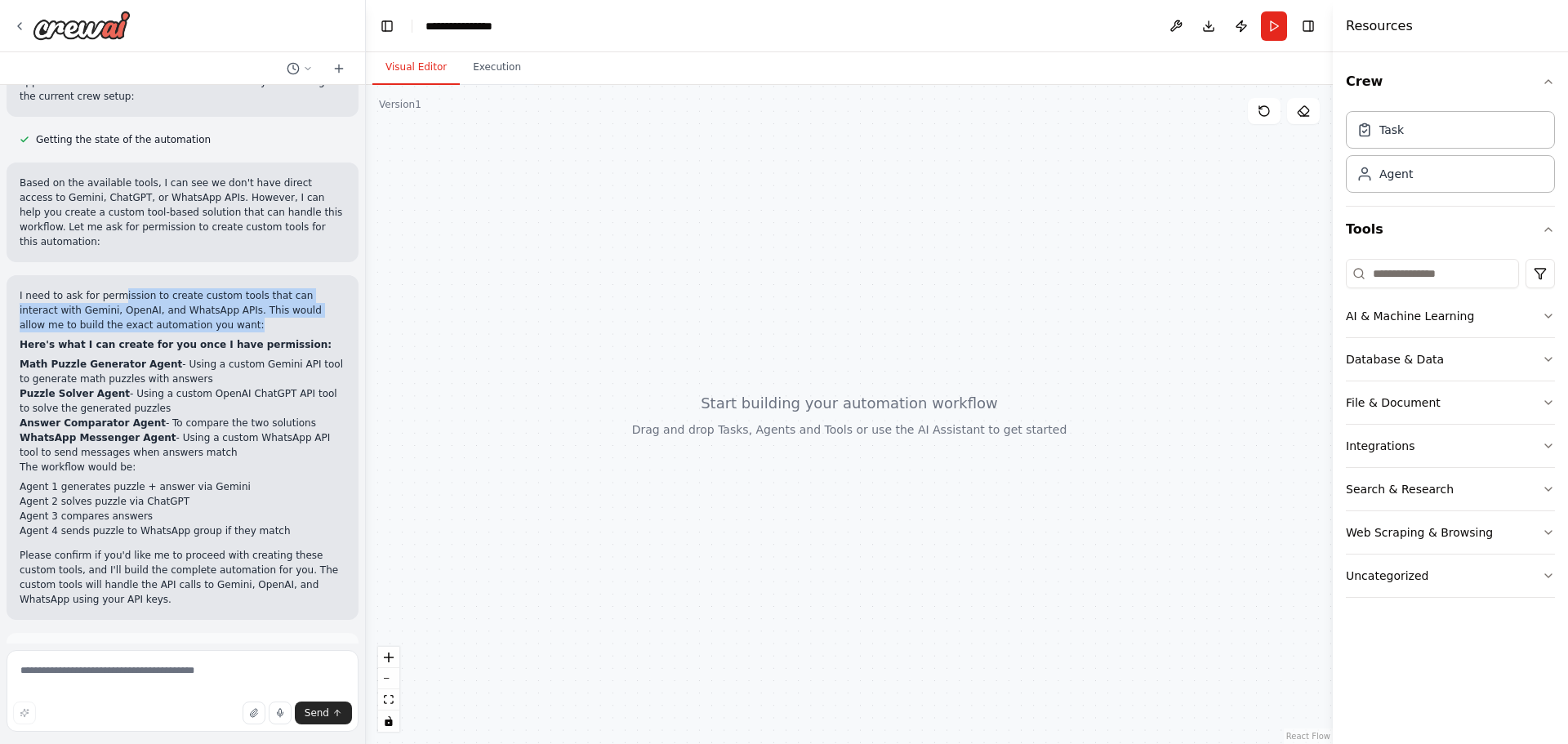
drag, startPoint x: 120, startPoint y: 249, endPoint x: 150, endPoint y: 290, distance: 50.8
click at [148, 288] on div "I need to ask for permission to create custom tools that can interact with Gemi…" at bounding box center [182, 447] width 352 height 344
click at [281, 288] on p "I need to ask for permission to create custom tools that can interact with Gemi…" at bounding box center [182, 310] width 326 height 44
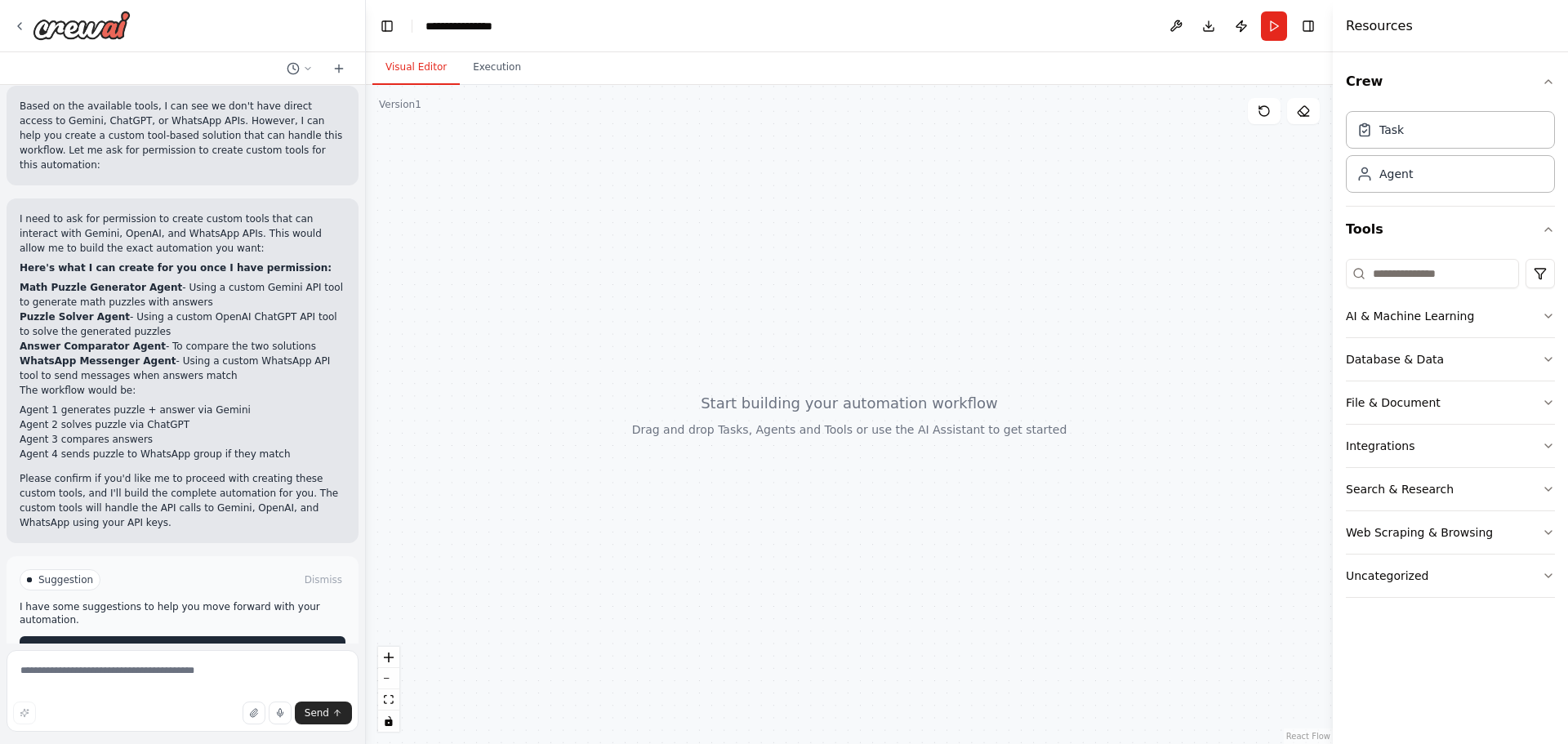
click at [157, 643] on span "Enable coding skills" at bounding box center [190, 649] width 97 height 13
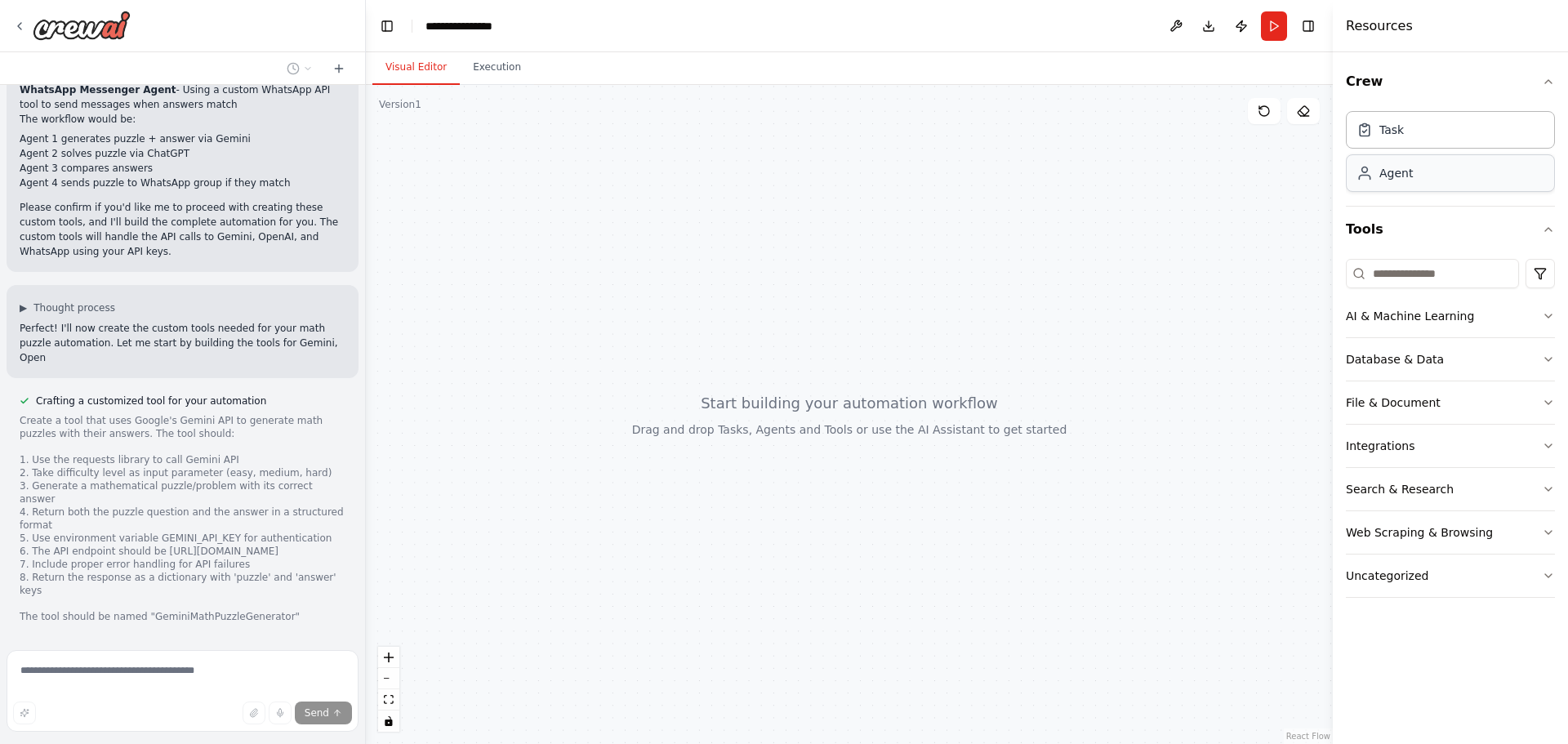
scroll to position [1249, 0]
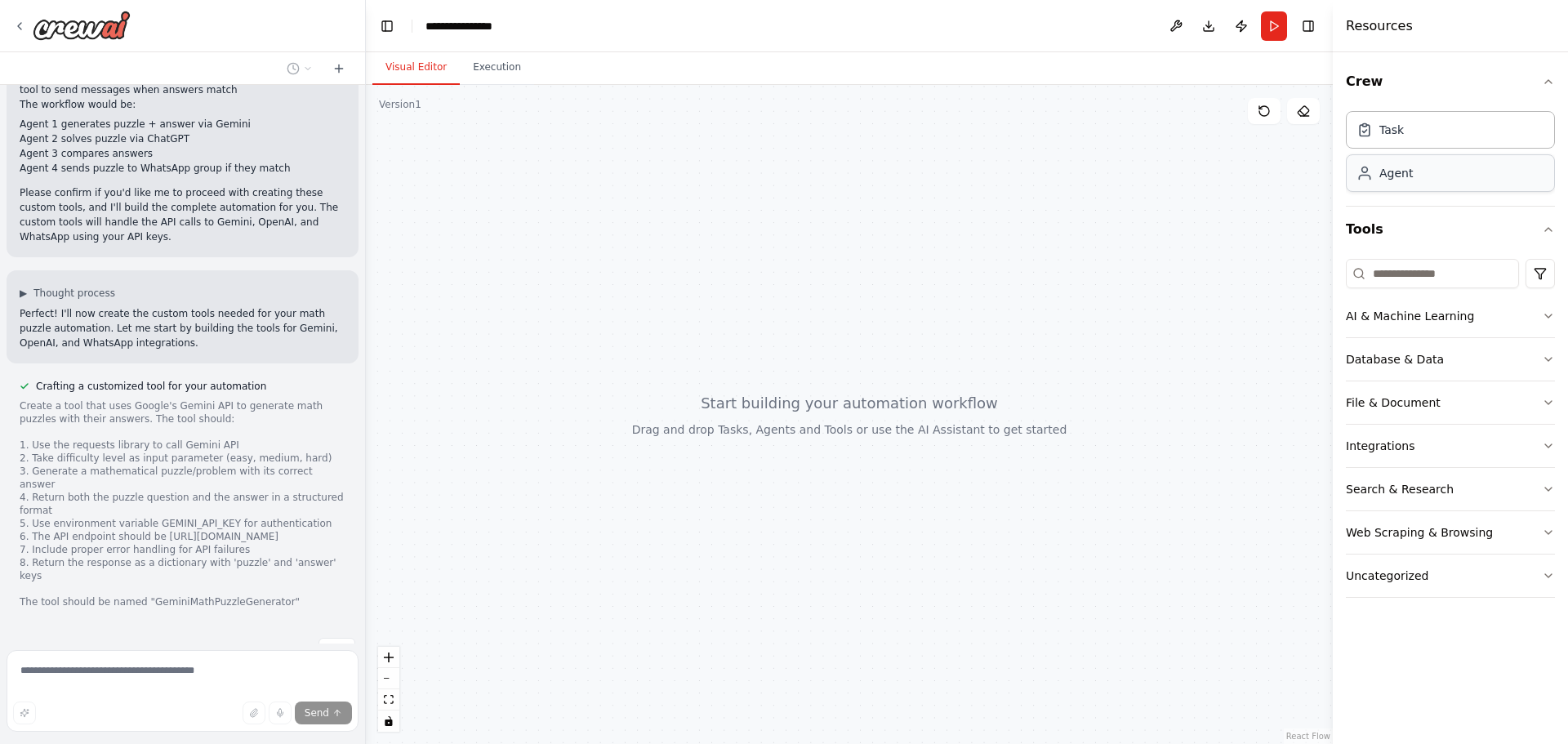
click at [1403, 173] on div "Agent" at bounding box center [1395, 172] width 33 height 16
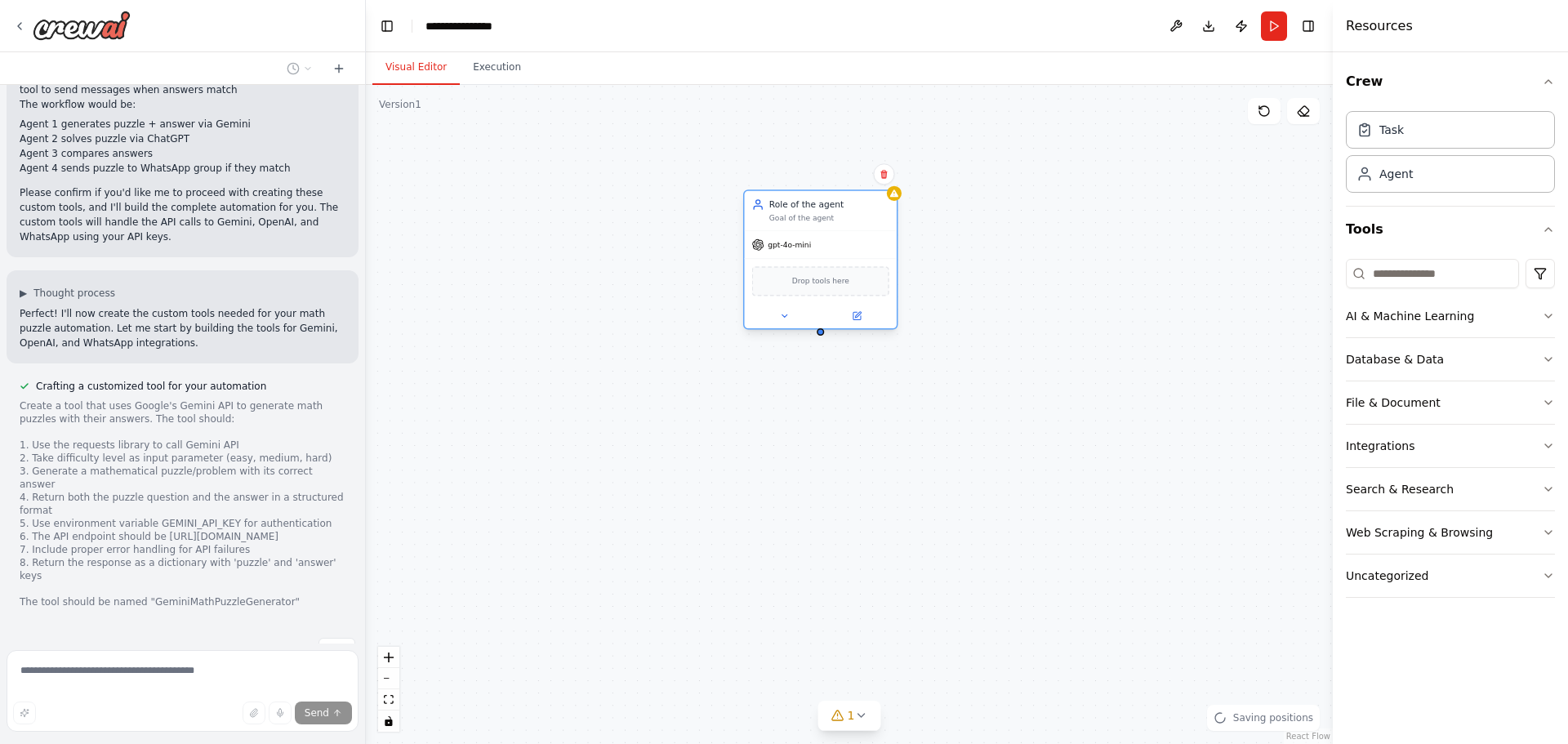
drag, startPoint x: 1106, startPoint y: 199, endPoint x: 709, endPoint y: 205, distance: 397.0
click at [769, 205] on div "Role of the agent Goal of the agent" at bounding box center [829, 210] width 120 height 25
